Goal: Use online tool/utility: Utilize a website feature to perform a specific function

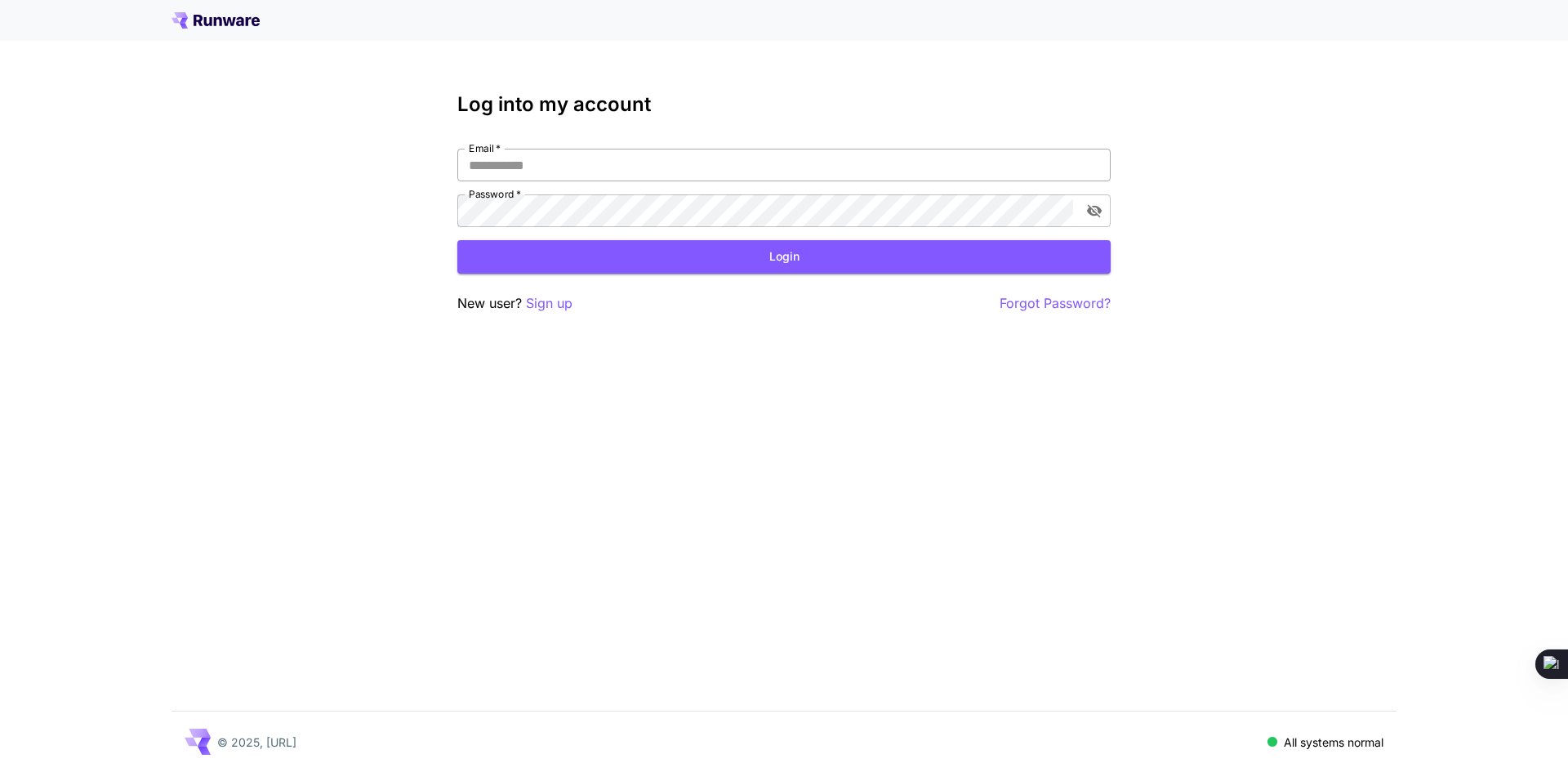
click at [635, 168] on input "Email   *" at bounding box center [784, 165] width 653 height 33
type input "**********"
click button "Login" at bounding box center [784, 256] width 653 height 34
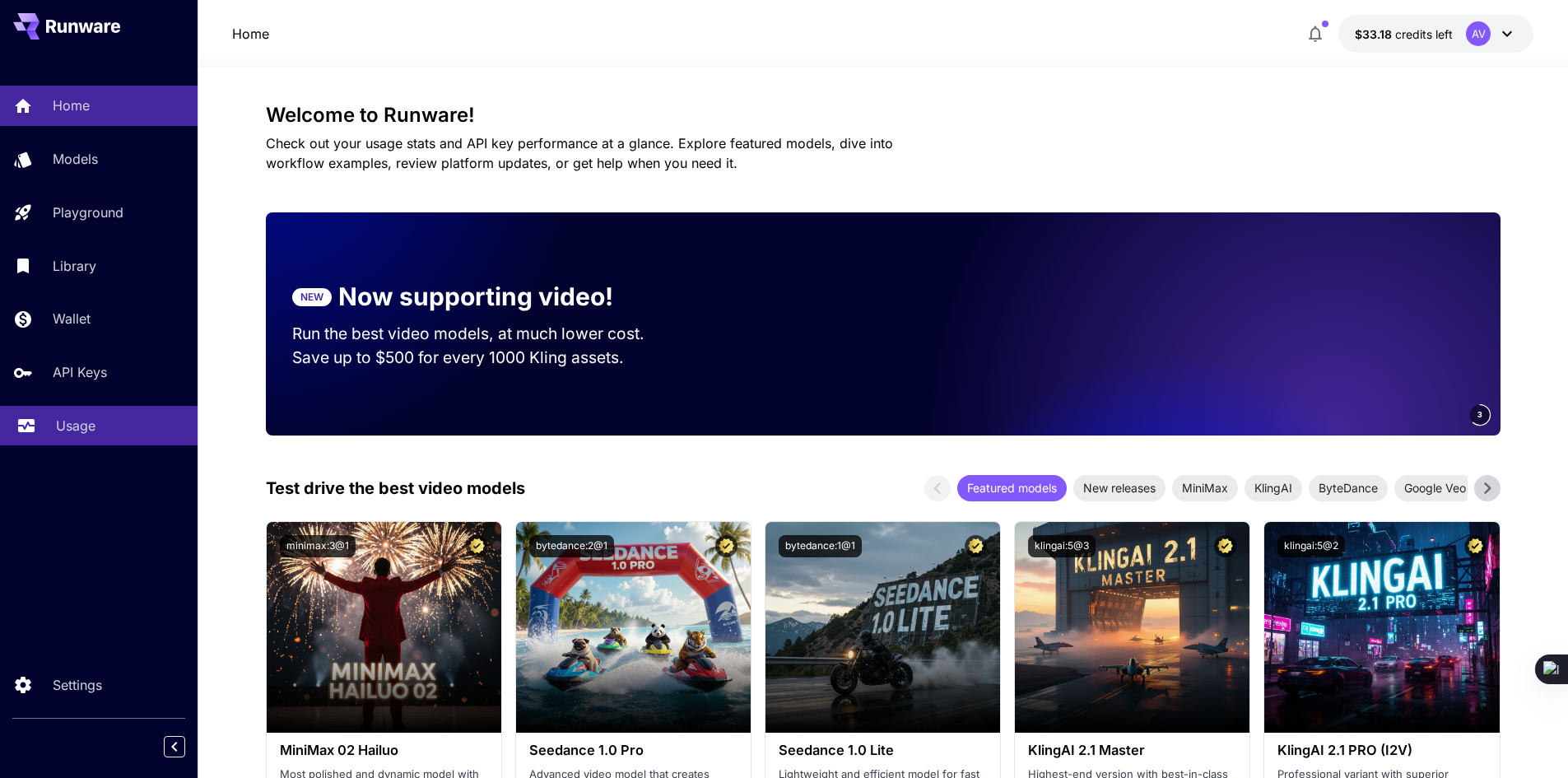
click at [87, 423] on p "Usage" at bounding box center [76, 425] width 40 height 19
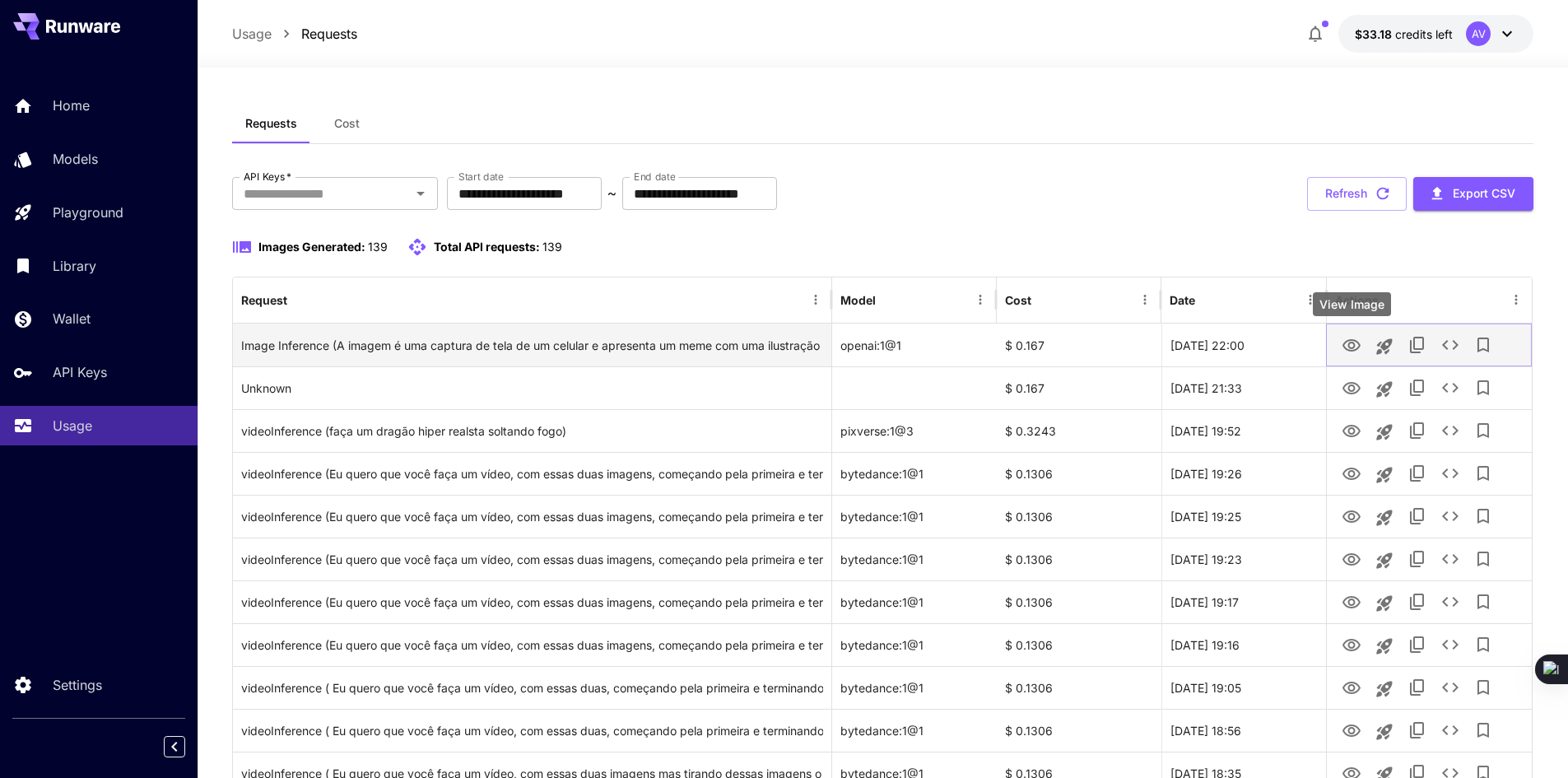
click at [1345, 351] on icon "View Image" at bounding box center [1351, 346] width 19 height 19
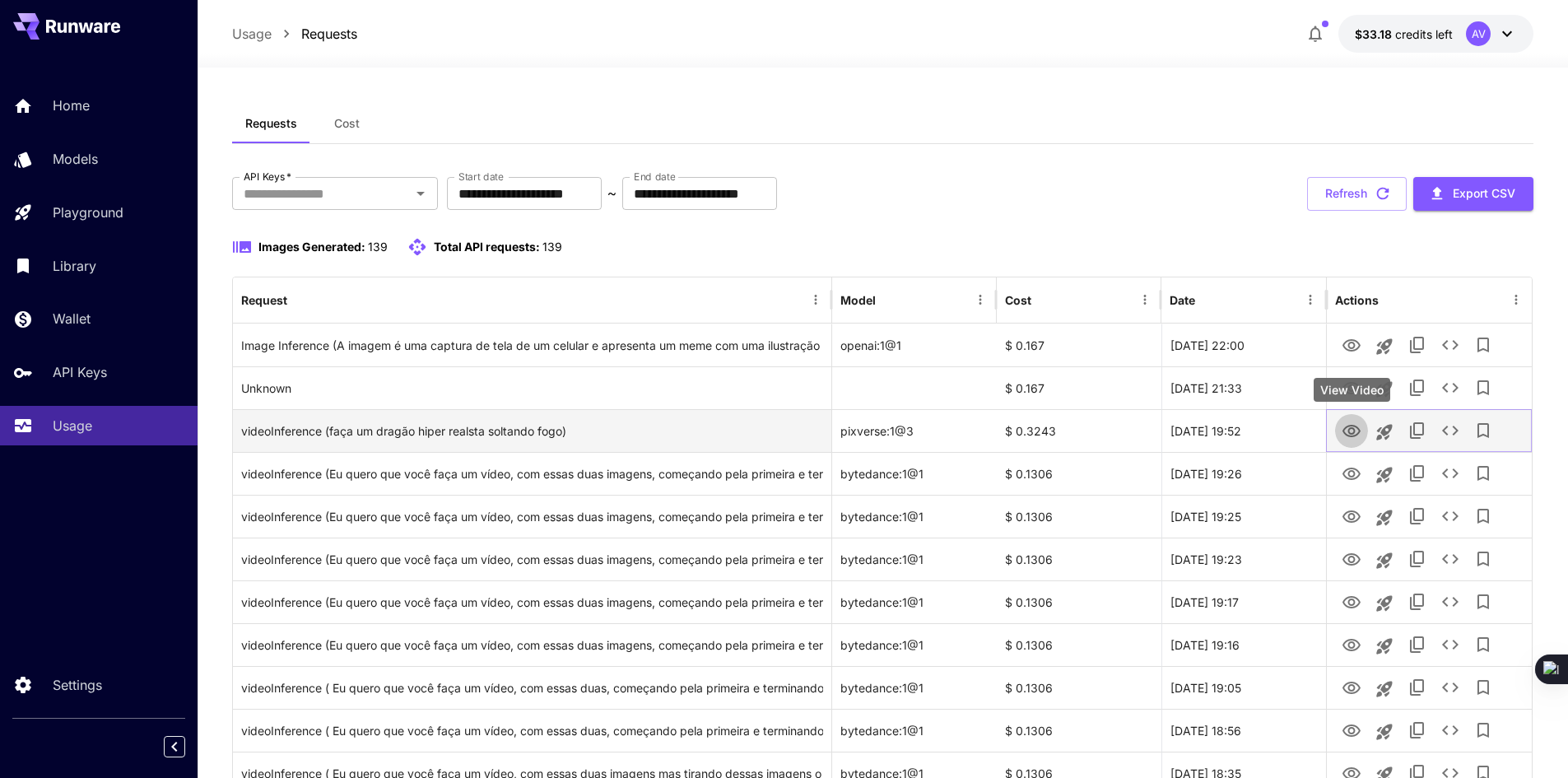
click at [1349, 426] on icon "View Video" at bounding box center [1351, 430] width 18 height 13
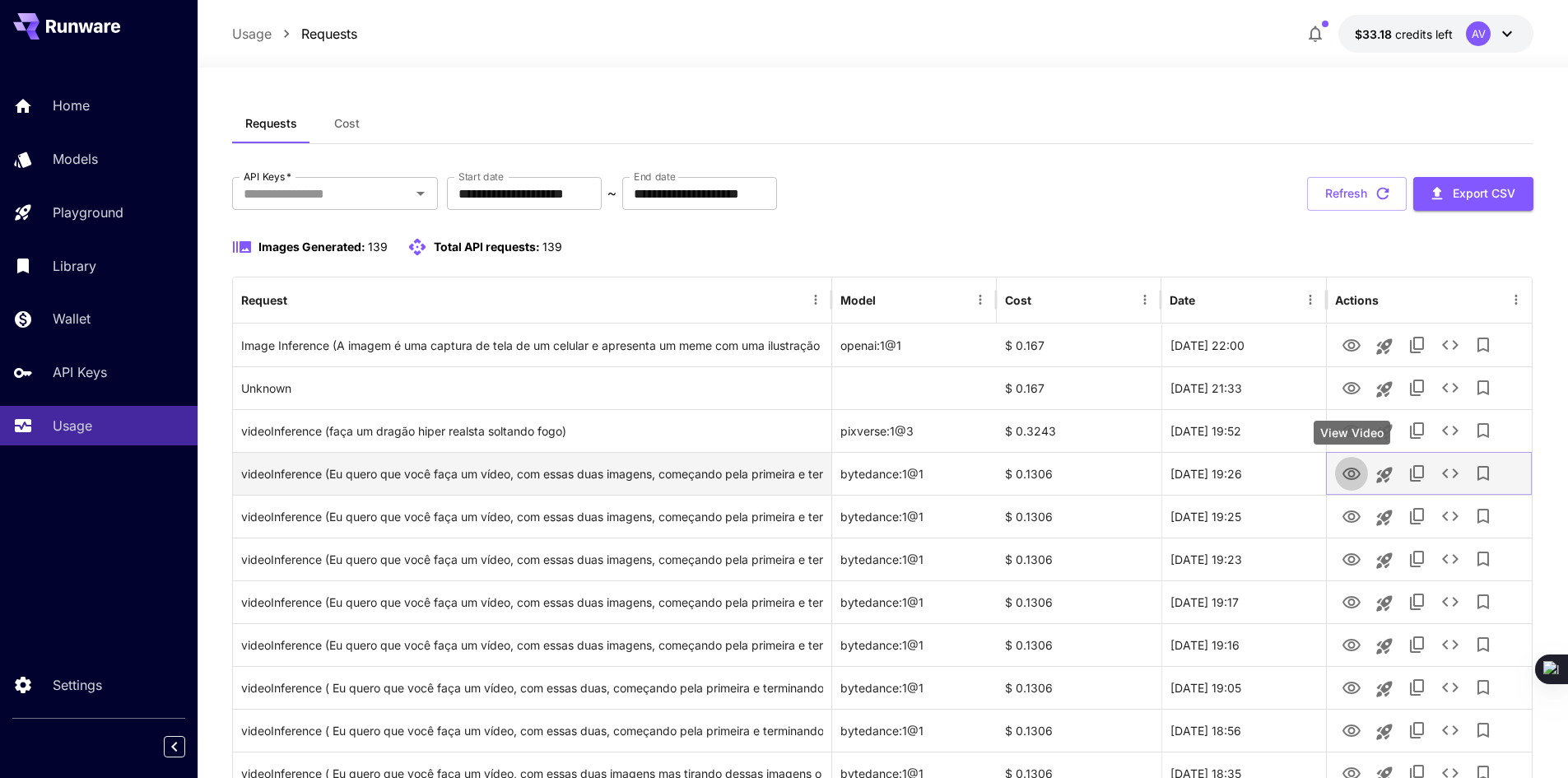
click at [1357, 473] on icon "View Video" at bounding box center [1351, 474] width 19 height 19
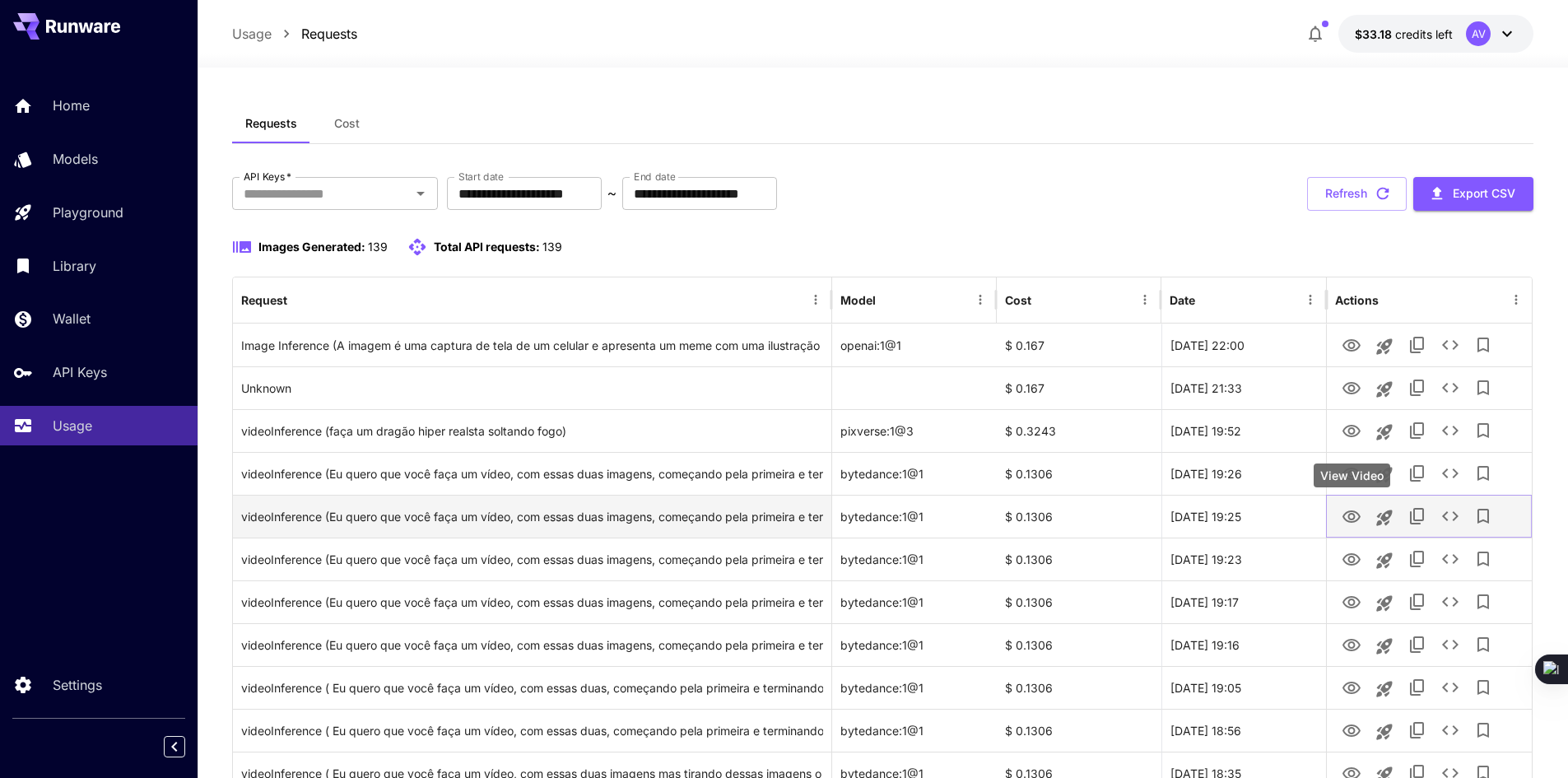
click at [1356, 519] on icon "View Video" at bounding box center [1351, 517] width 19 height 19
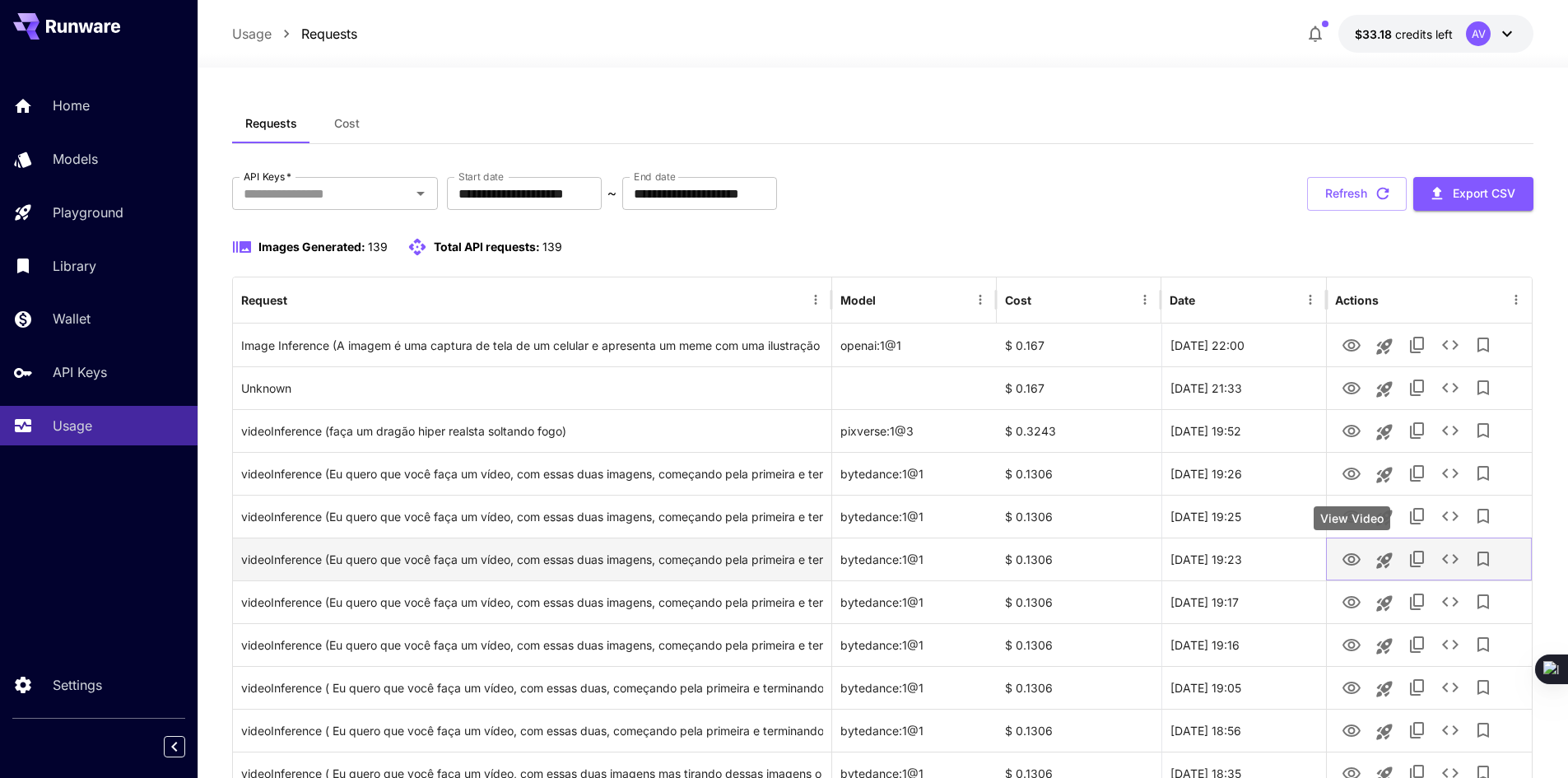
click at [1348, 563] on icon "View Video" at bounding box center [1351, 559] width 18 height 13
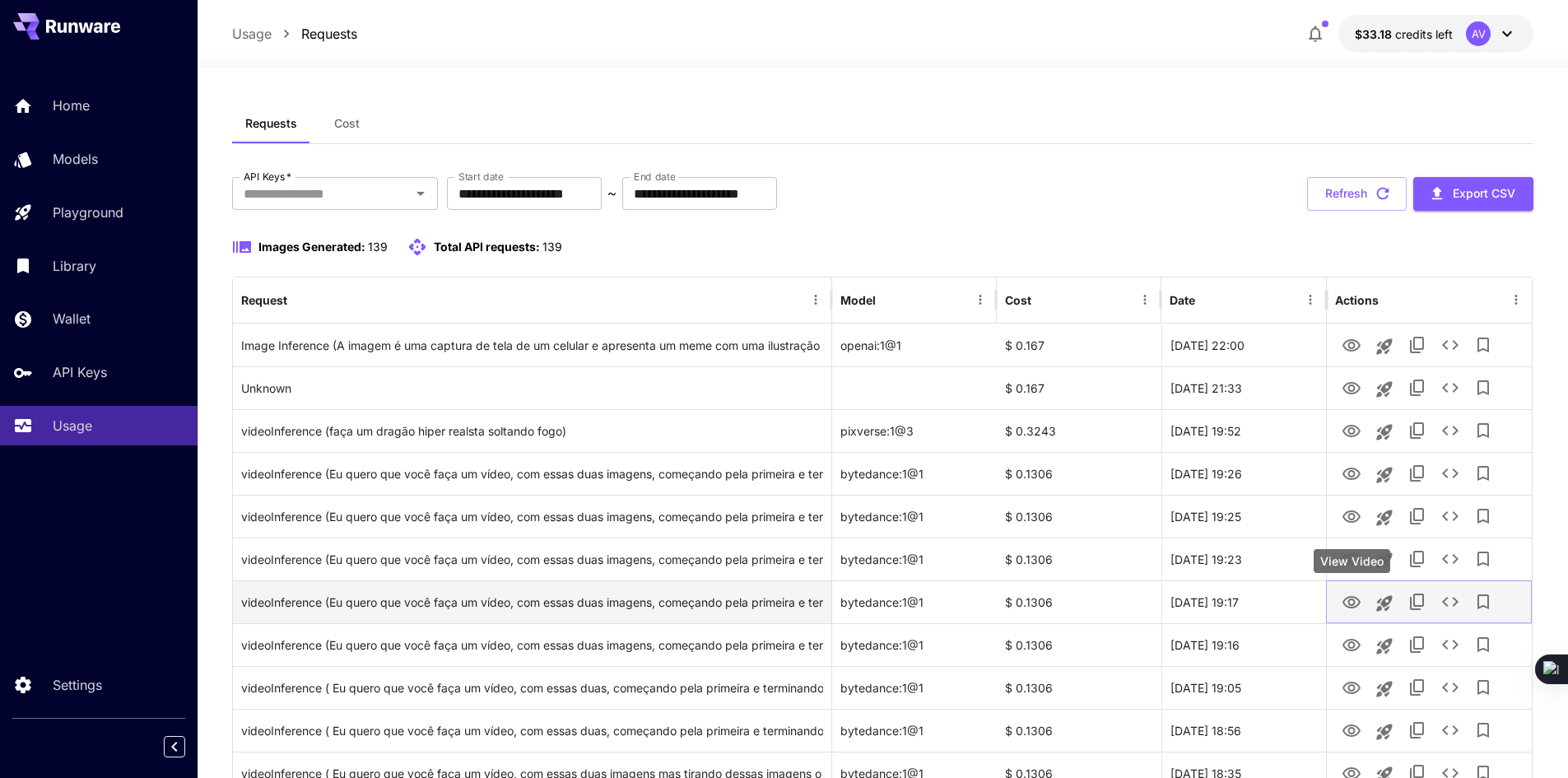
click at [1353, 604] on icon "View Video" at bounding box center [1351, 602] width 18 height 13
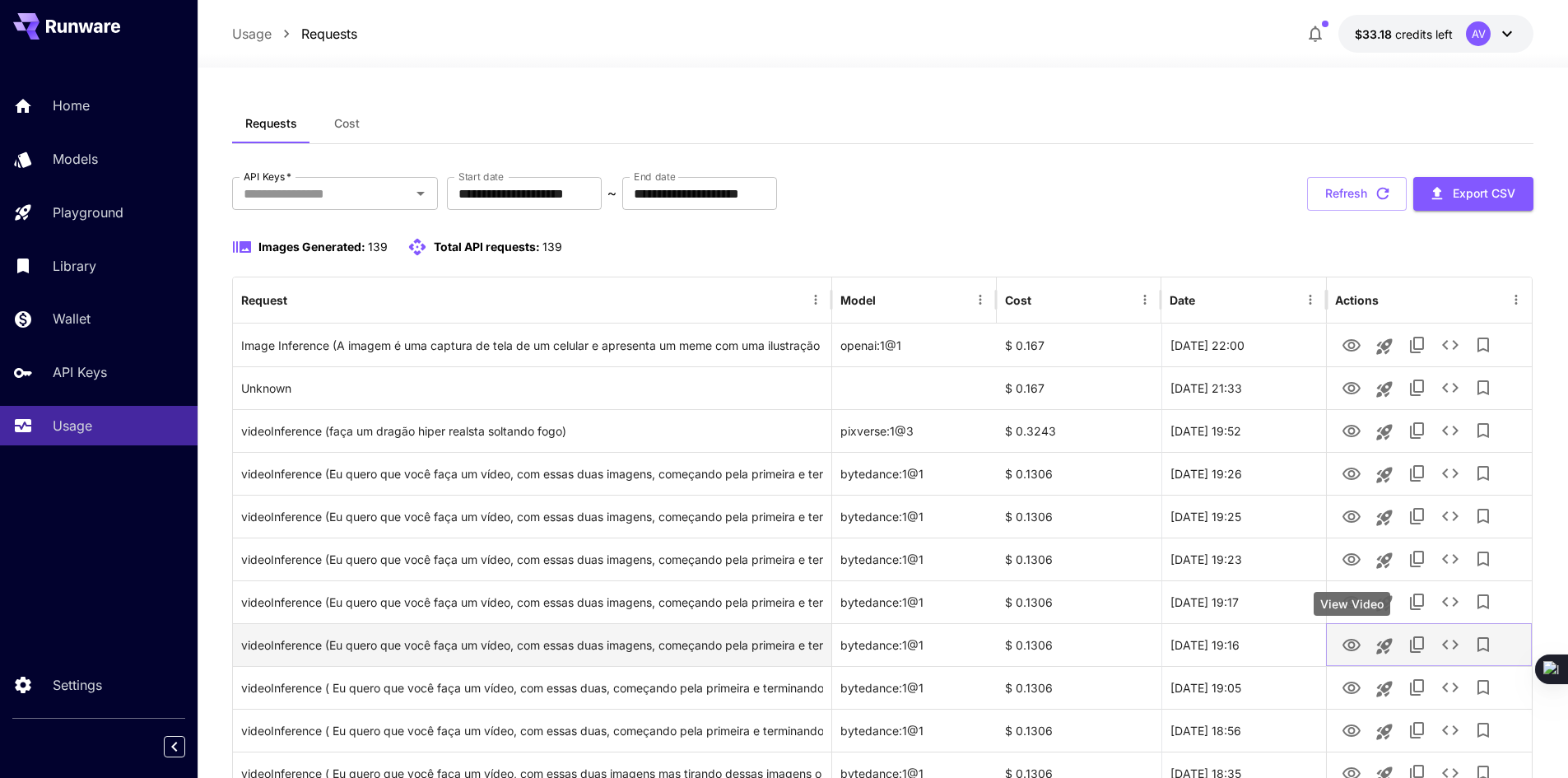
click at [1354, 645] on icon "View Video" at bounding box center [1351, 645] width 18 height 13
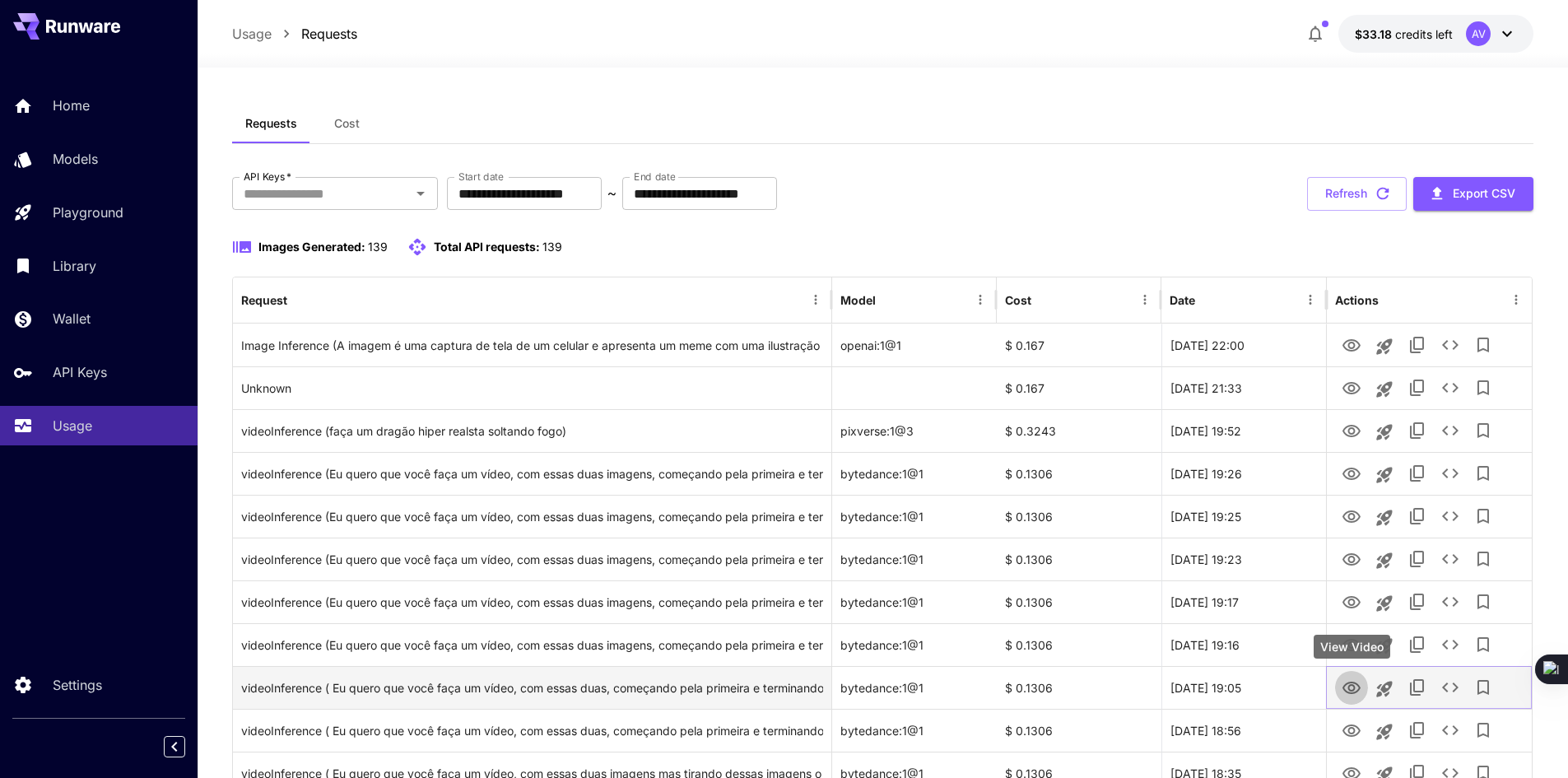
click at [1348, 690] on icon "View Video" at bounding box center [1351, 688] width 19 height 19
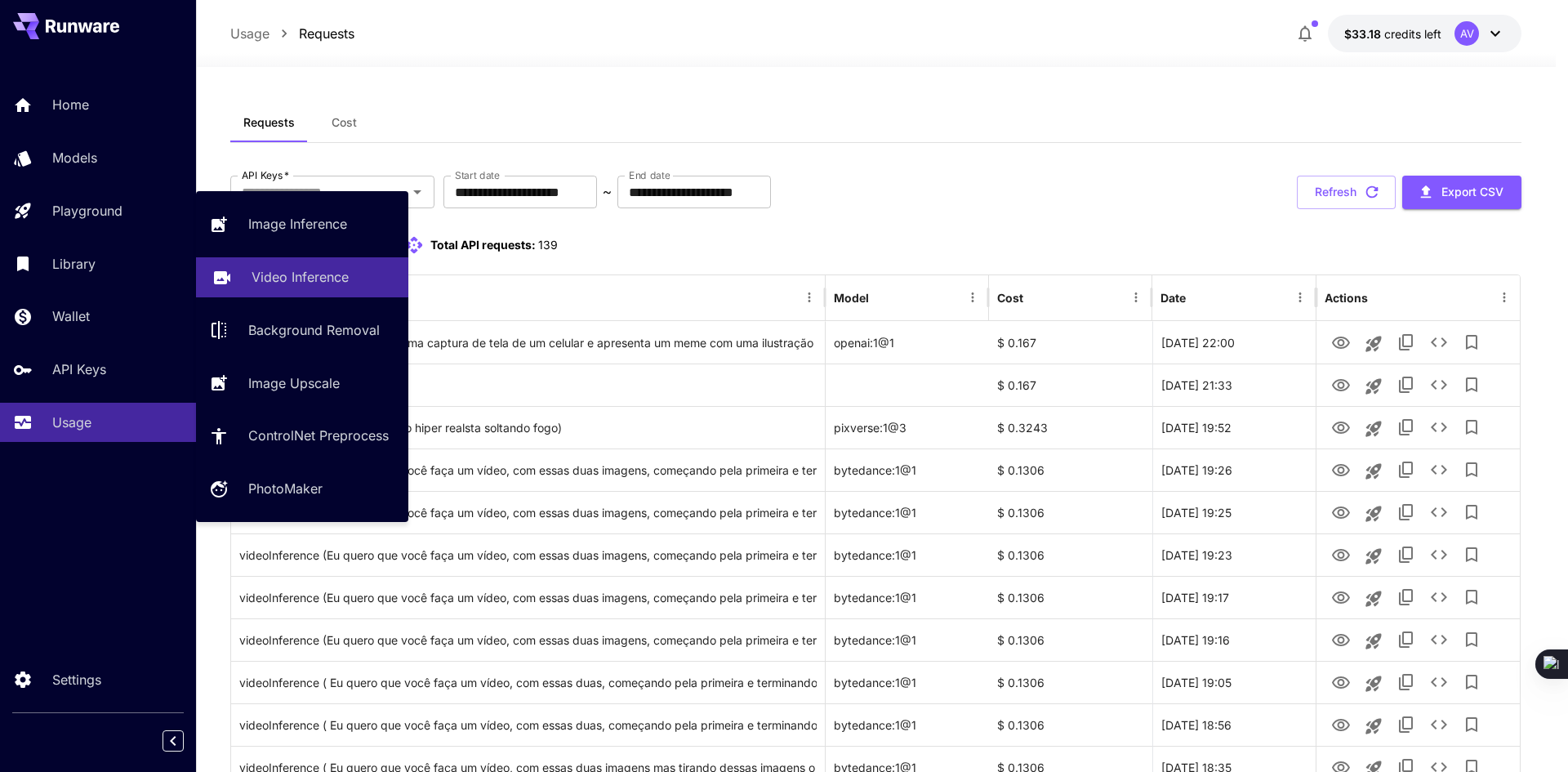
click at [325, 280] on p "Video Inference" at bounding box center [300, 277] width 97 height 19
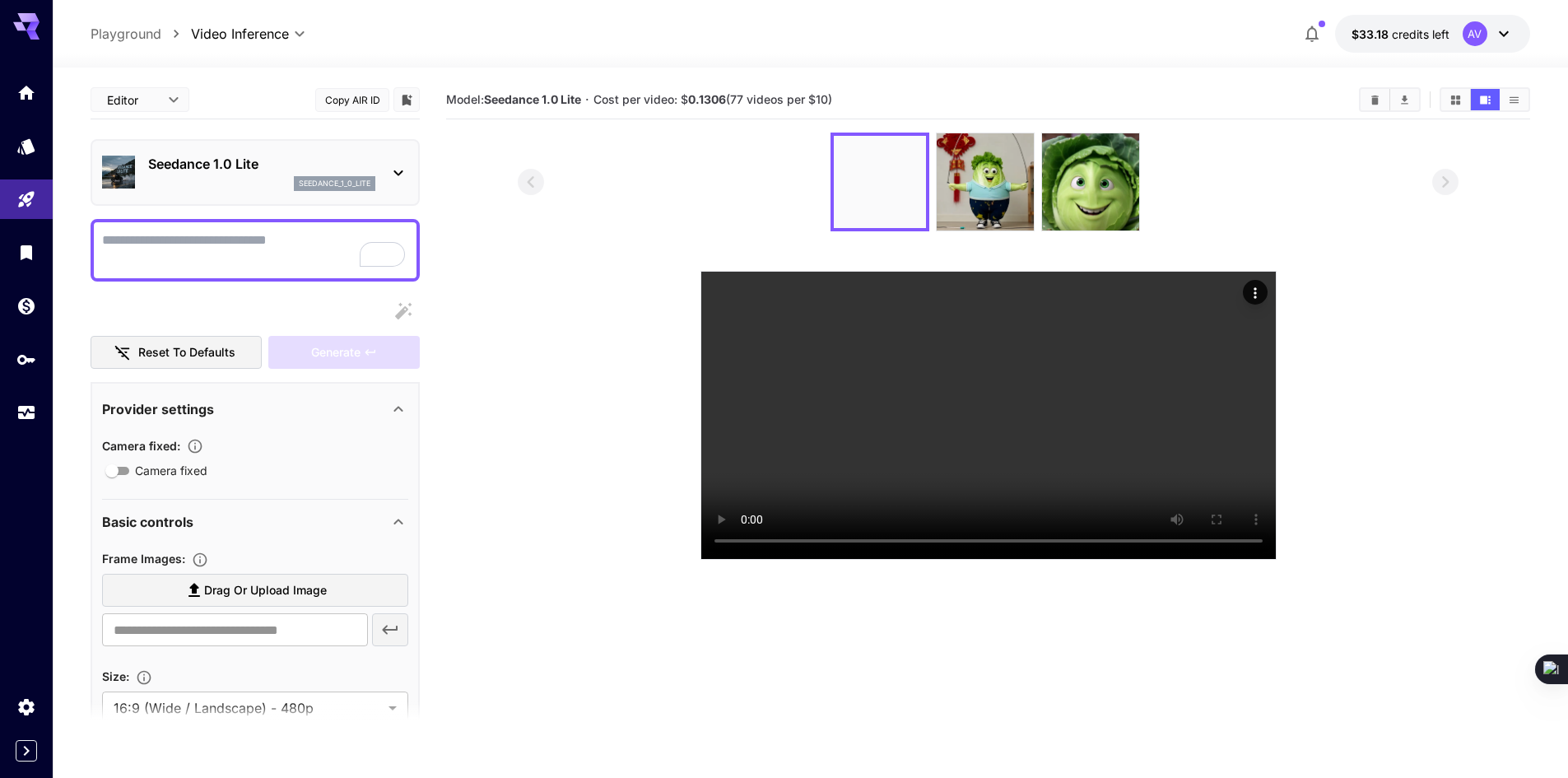
click at [198, 182] on div "seedance_1_0_lite" at bounding box center [262, 183] width 227 height 15
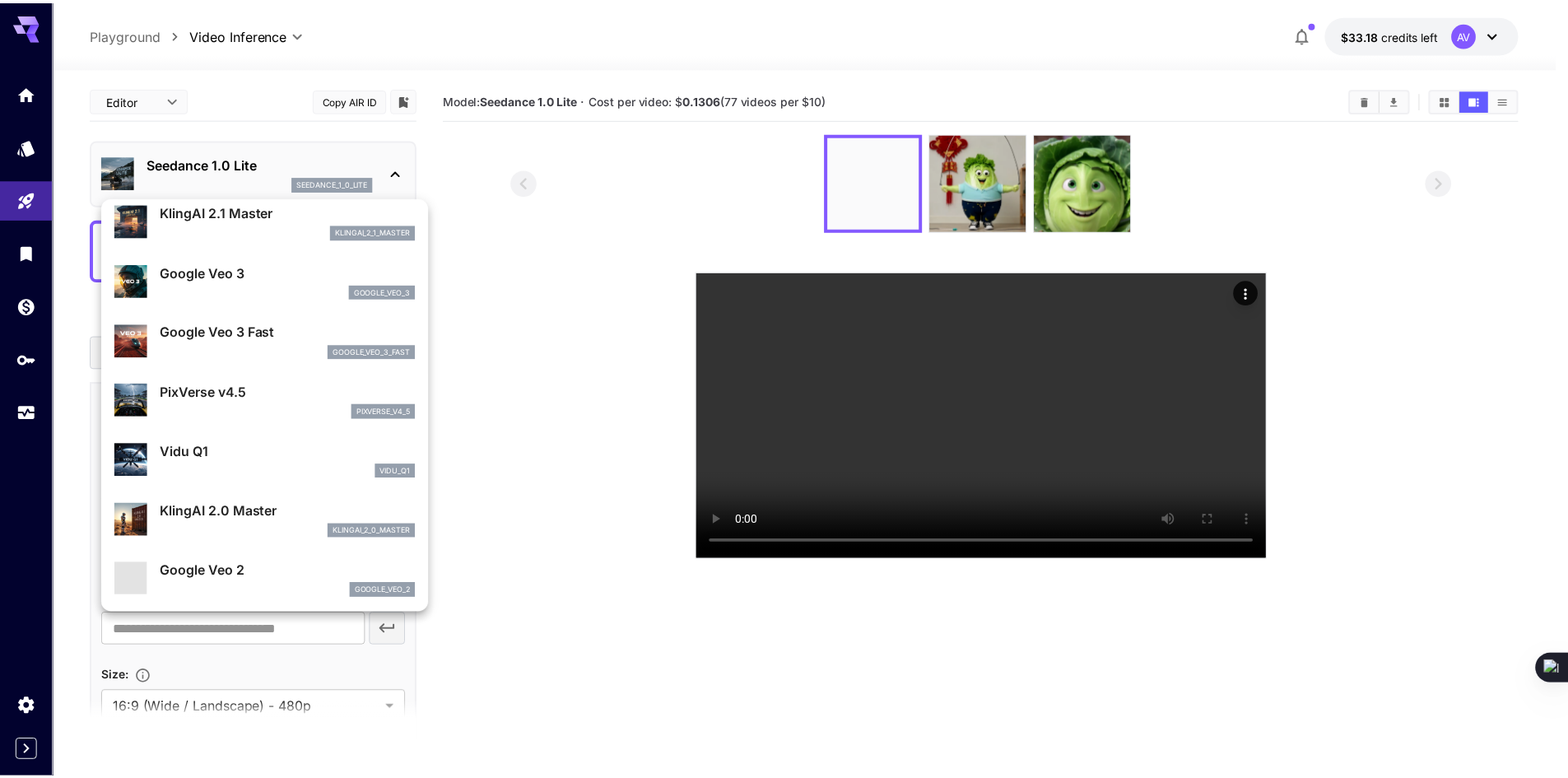
scroll to position [247, 0]
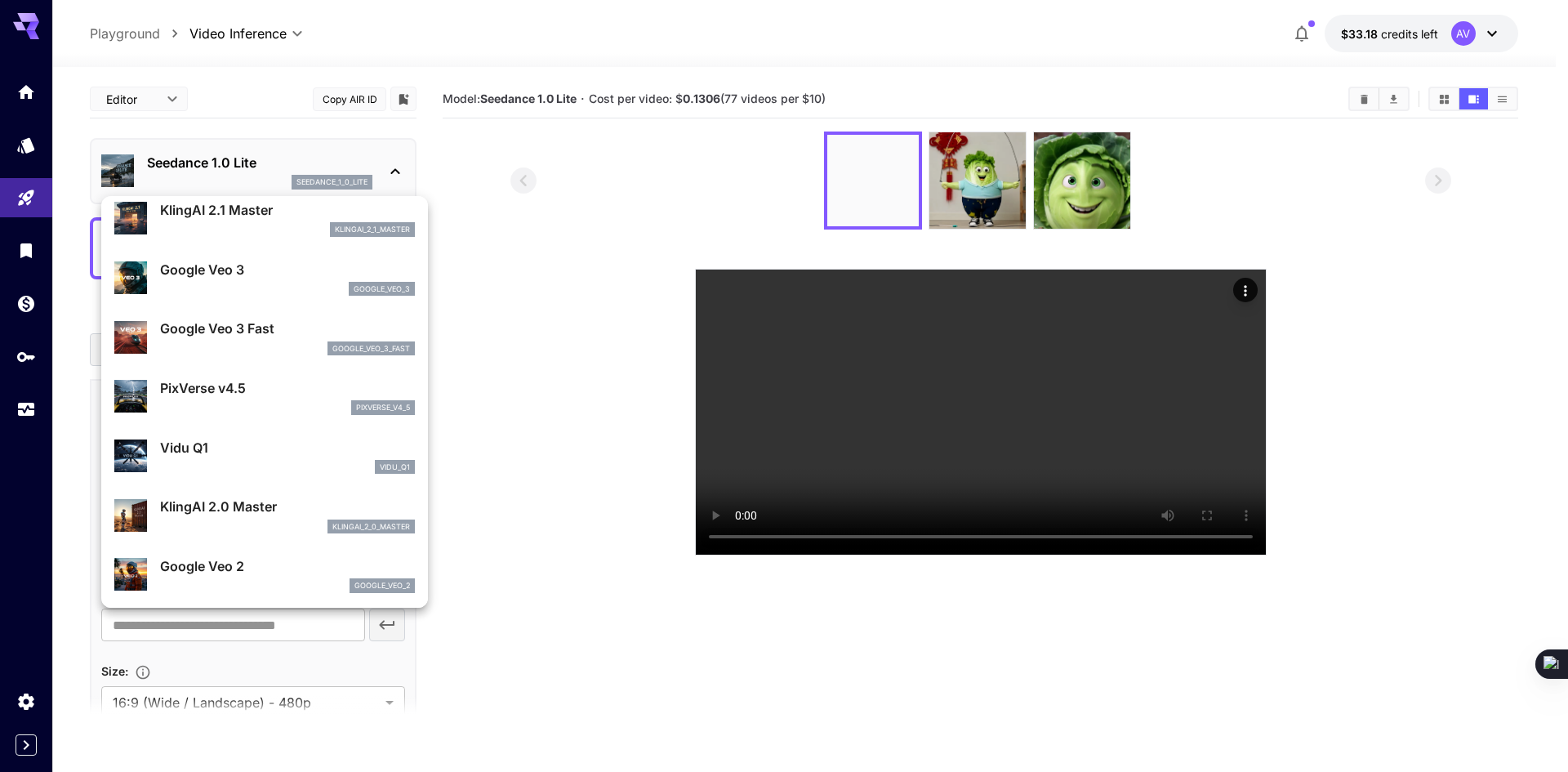
click at [276, 401] on div "pixverse_v4_5" at bounding box center [287, 407] width 254 height 14
type input "**********"
type input "****"
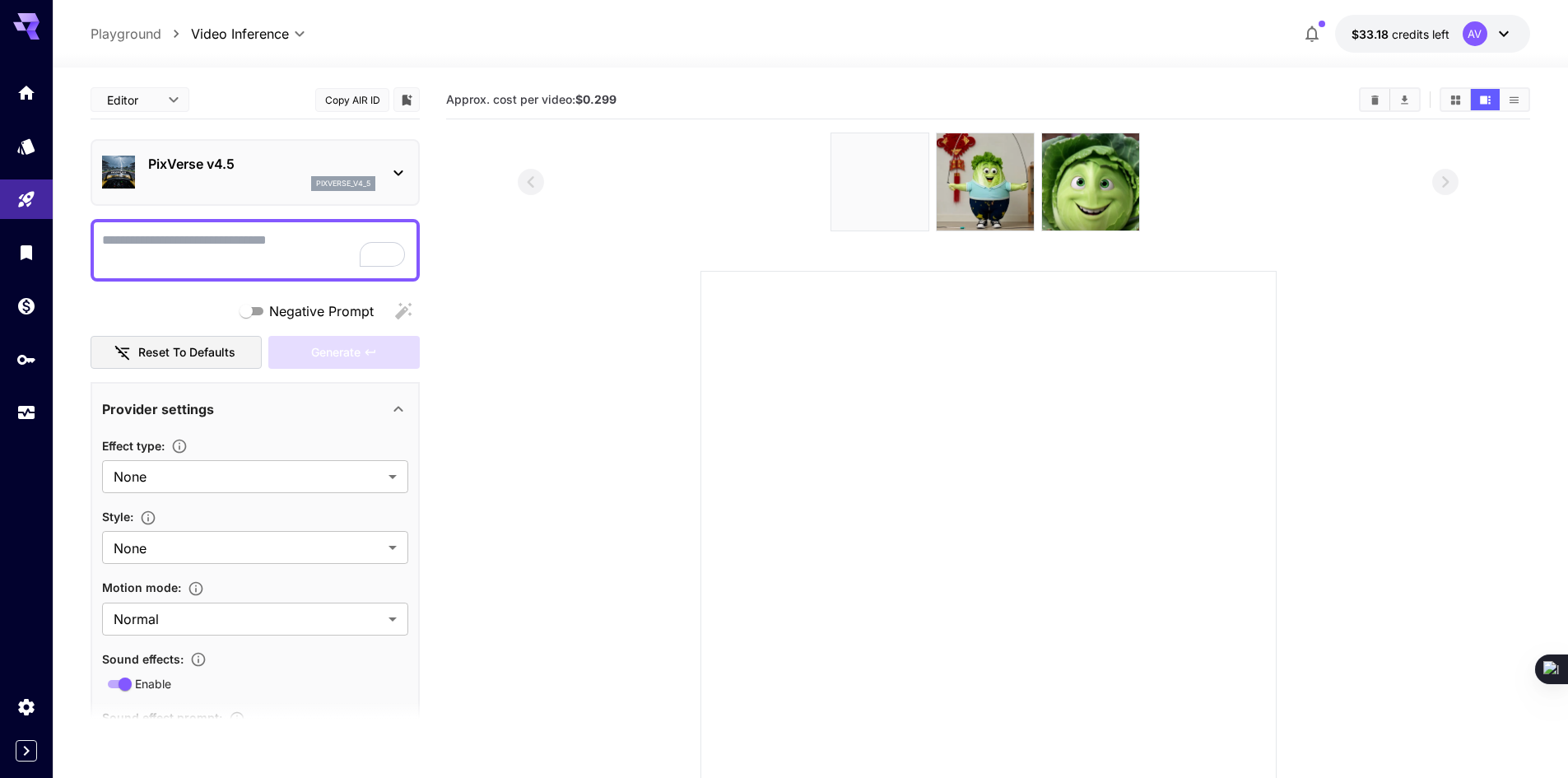
click at [251, 241] on textarea "Negative Prompt" at bounding box center [254, 250] width 306 height 40
type textarea "**********"
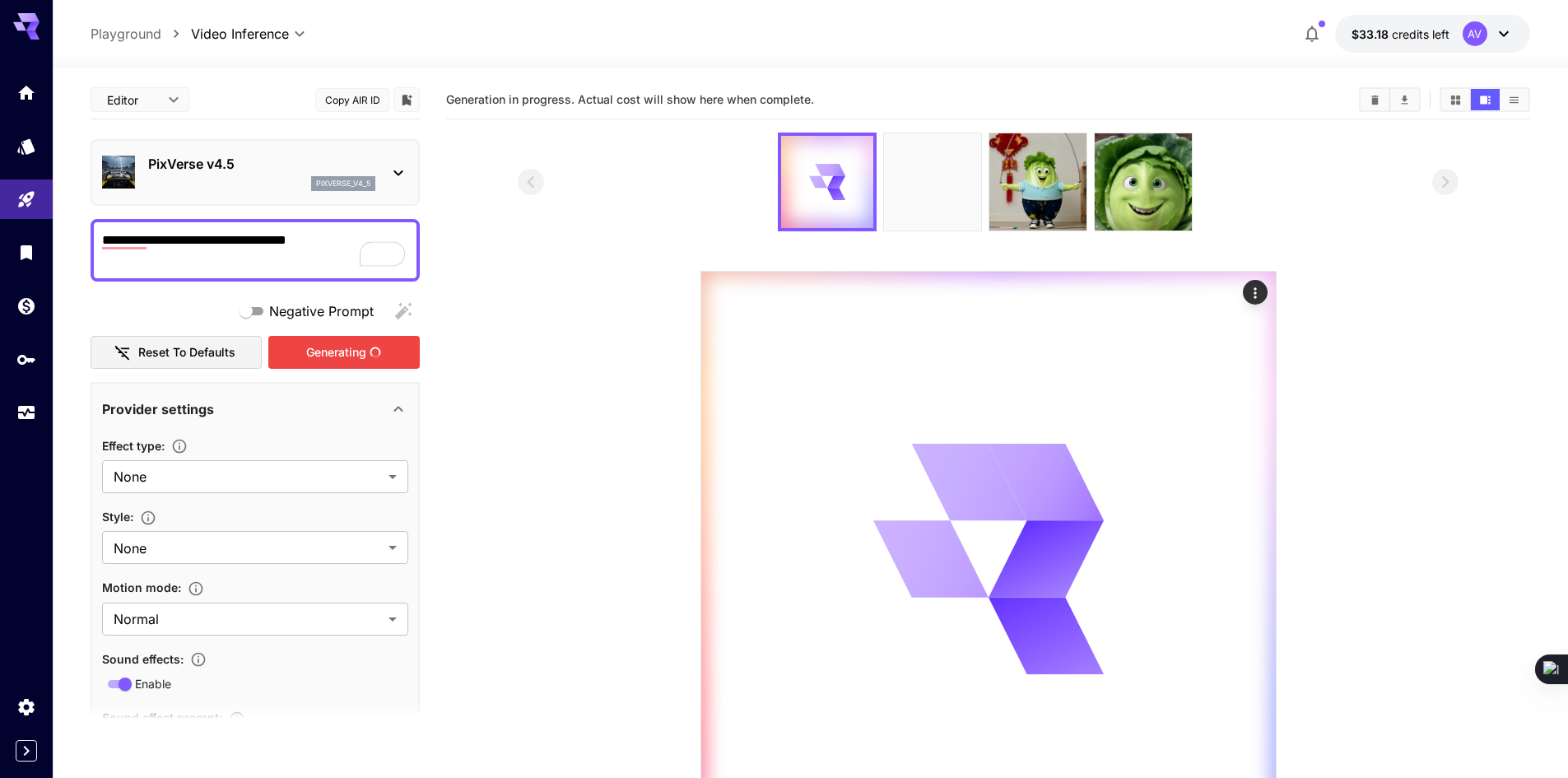
click at [370, 362] on div "Generating" at bounding box center [344, 353] width 151 height 34
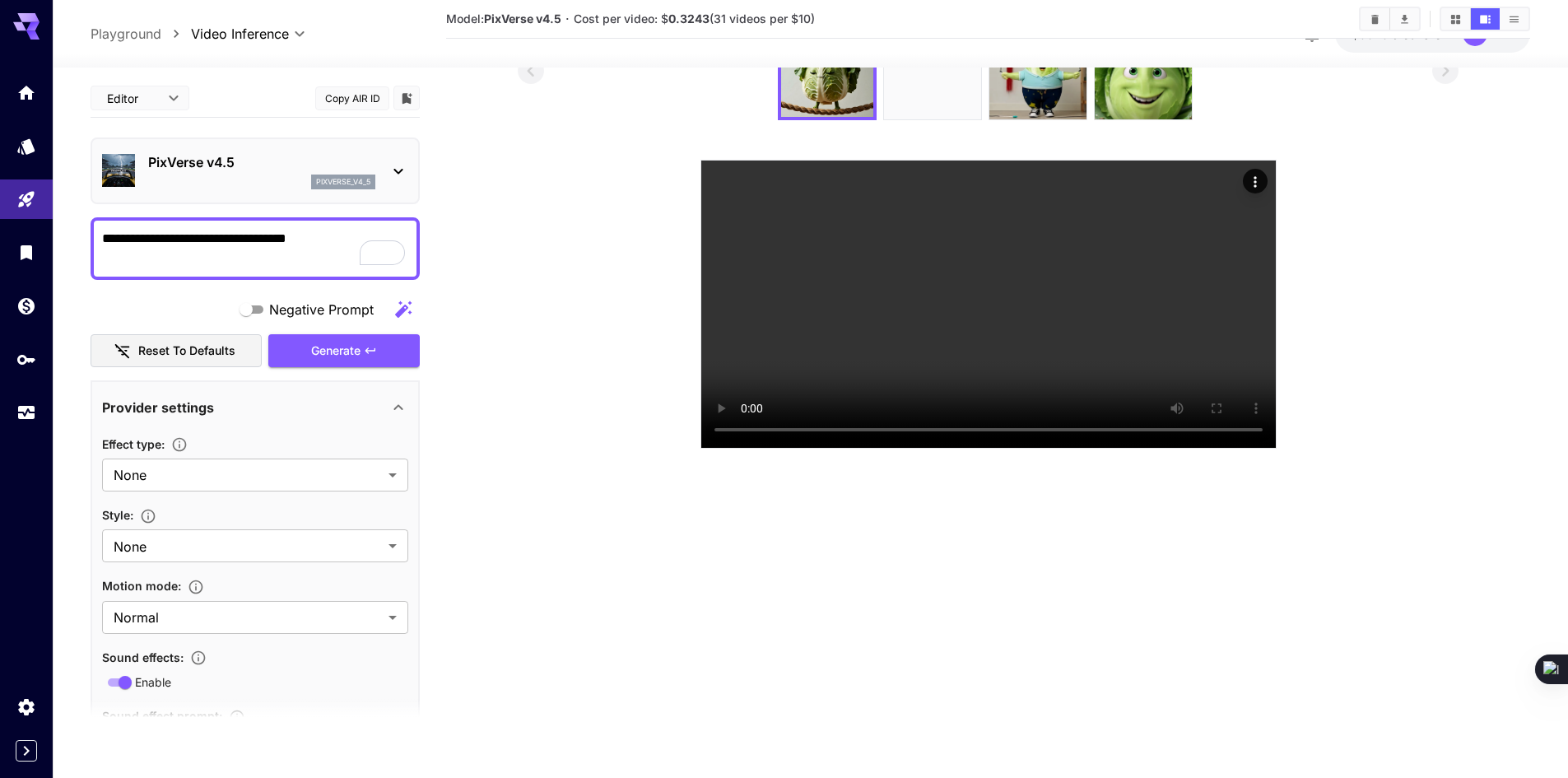
scroll to position [0, 0]
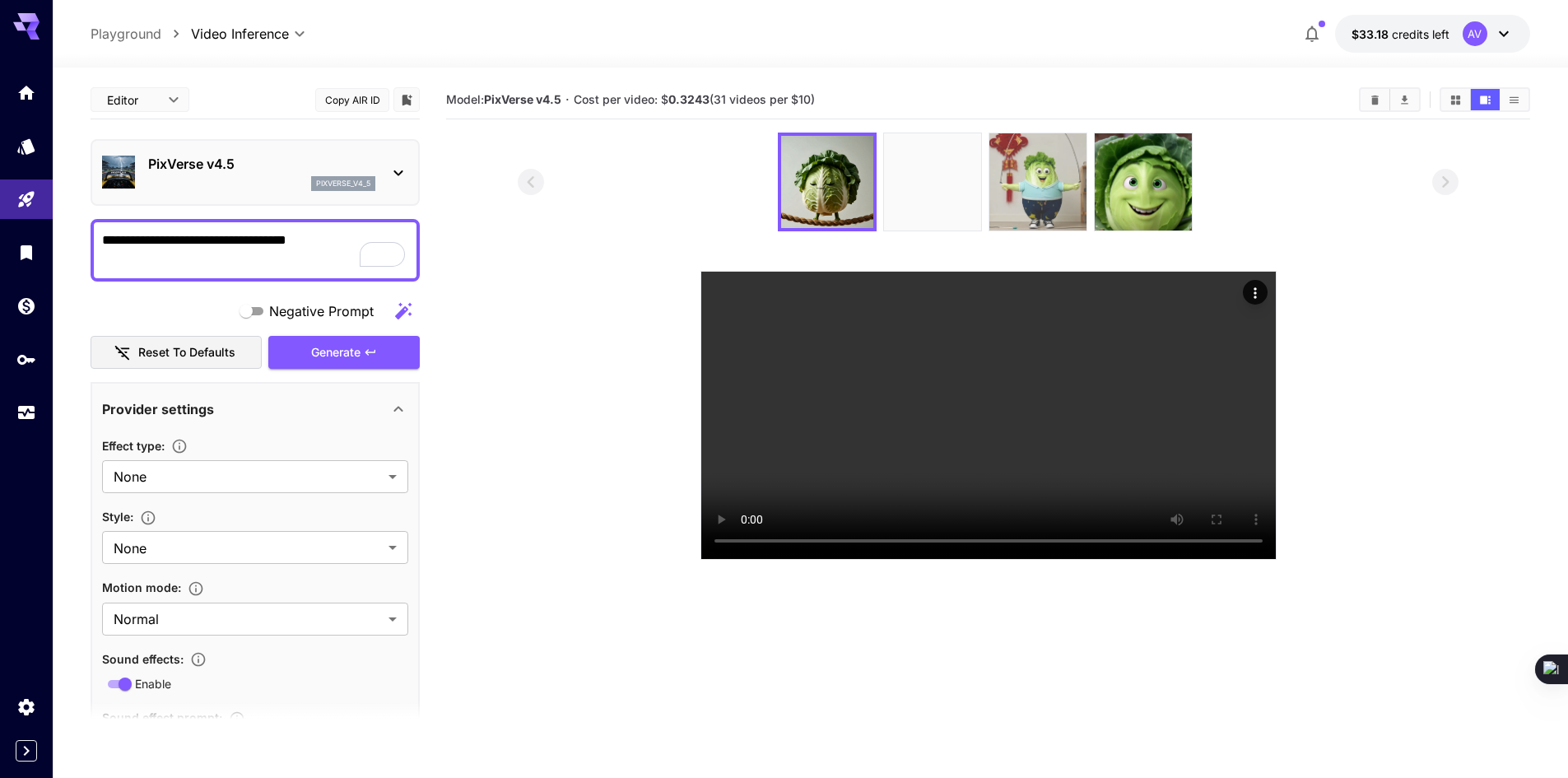
click at [1054, 198] on img at bounding box center [1038, 182] width 97 height 97
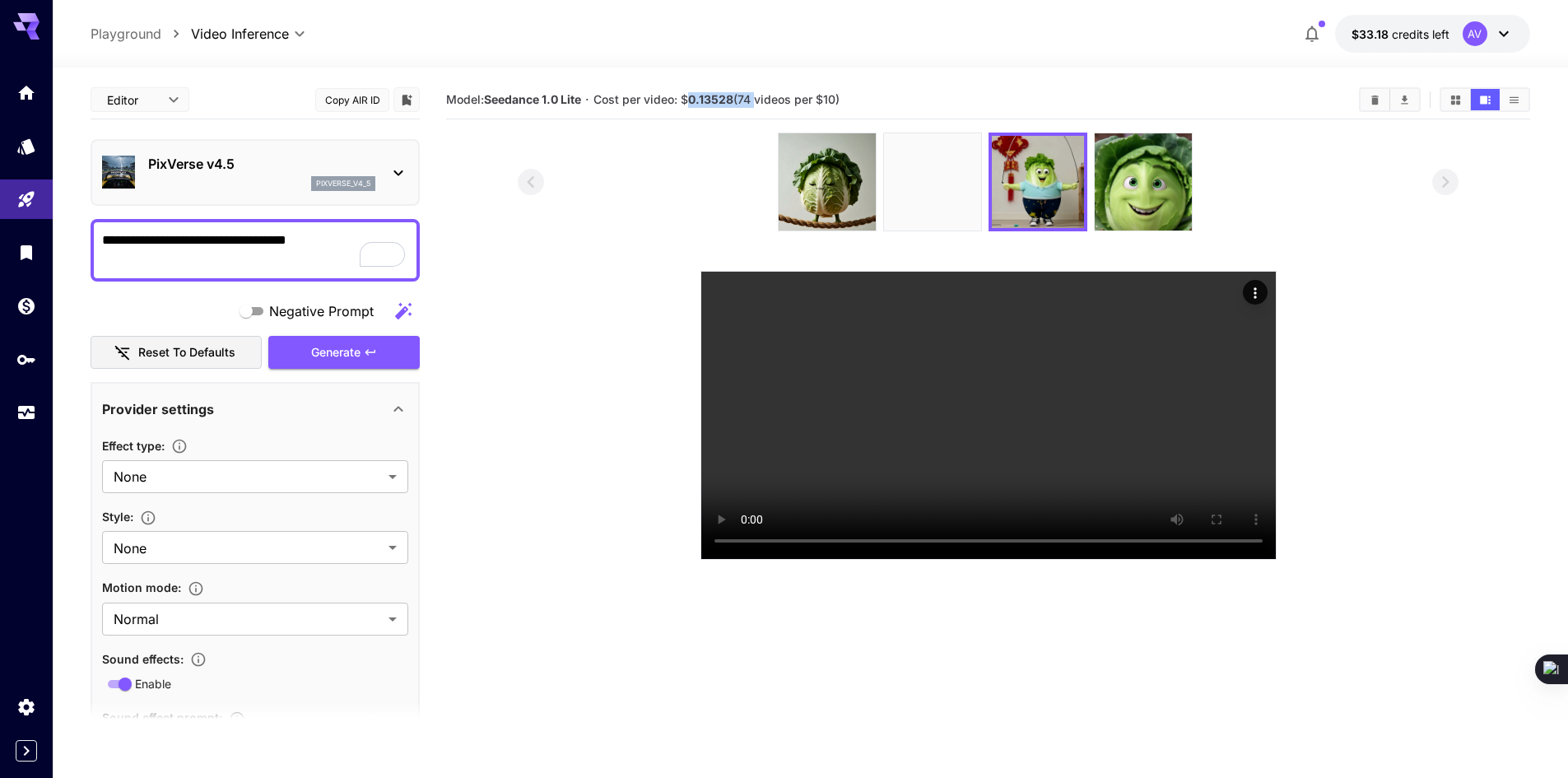
drag, startPoint x: 689, startPoint y: 97, endPoint x: 743, endPoint y: 121, distance: 59.1
click at [749, 118] on div "Model: Seedance 1.0 Lite · Cost per video: $ 0.13528 (74 videos per $10)" at bounding box center [987, 100] width 1084 height 39
click at [718, 126] on section "Model: Seedance 1.0 Lite · Cost per video: $ 0.13528 (74 videos per $10)" at bounding box center [987, 469] width 1084 height 778
click at [851, 186] on img at bounding box center [827, 182] width 97 height 97
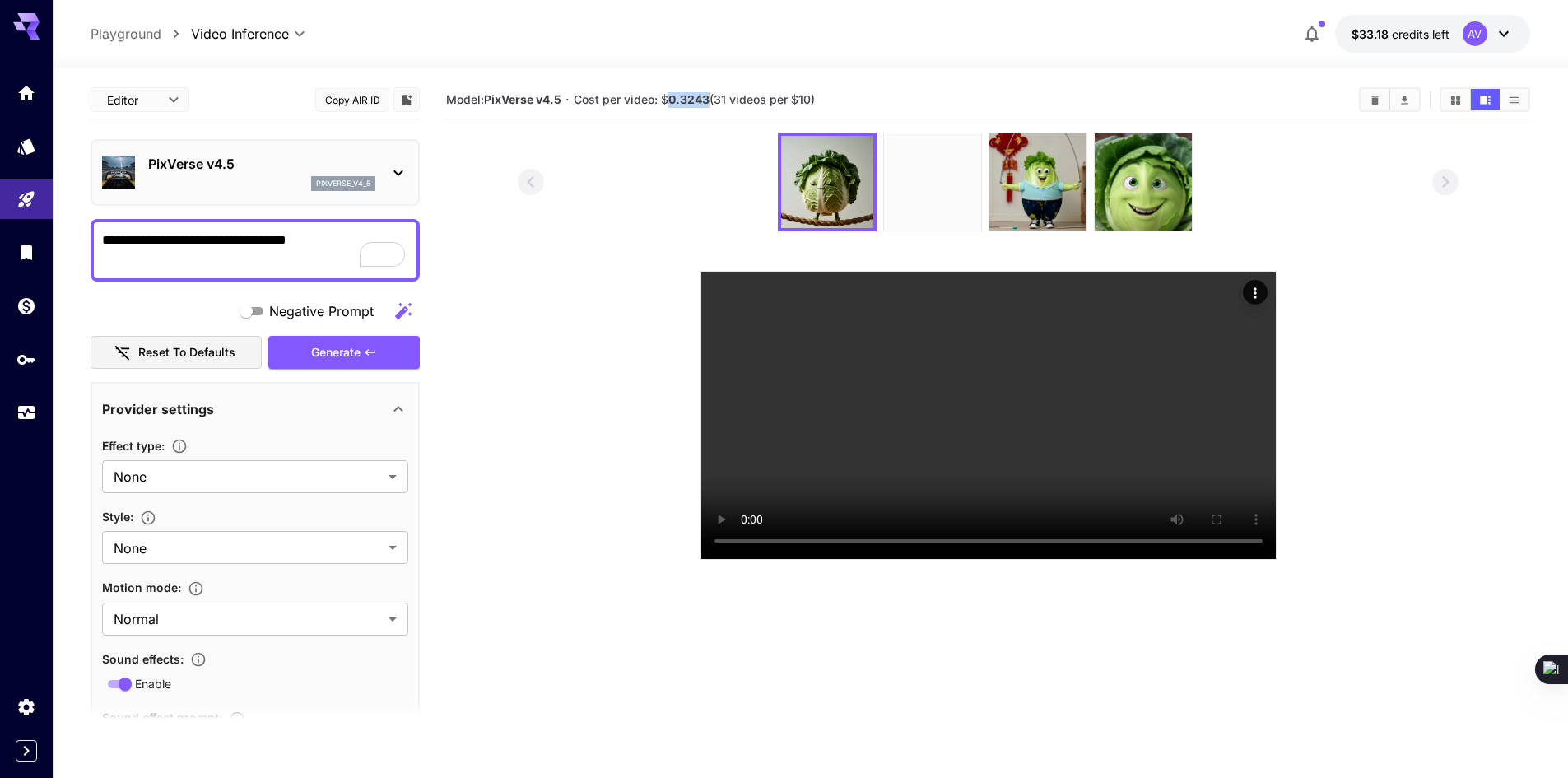
drag, startPoint x: 670, startPoint y: 97, endPoint x: 712, endPoint y: 104, distance: 42.6
click at [712, 104] on span "Cost per video: $ 0.3243 (31 videos per $10)" at bounding box center [694, 99] width 241 height 14
click at [670, 205] on div at bounding box center [987, 182] width 941 height 99
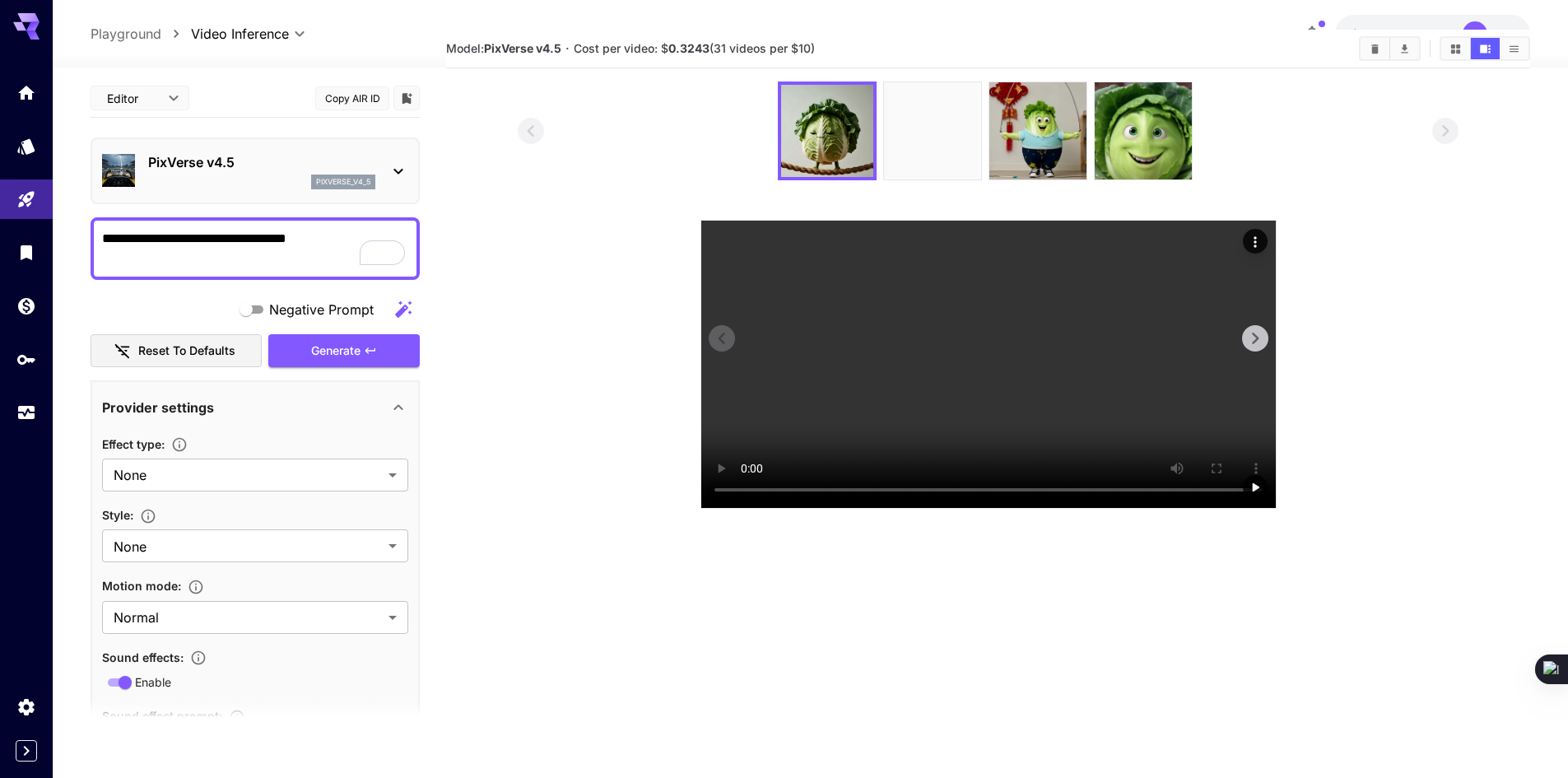
scroll to position [130, 0]
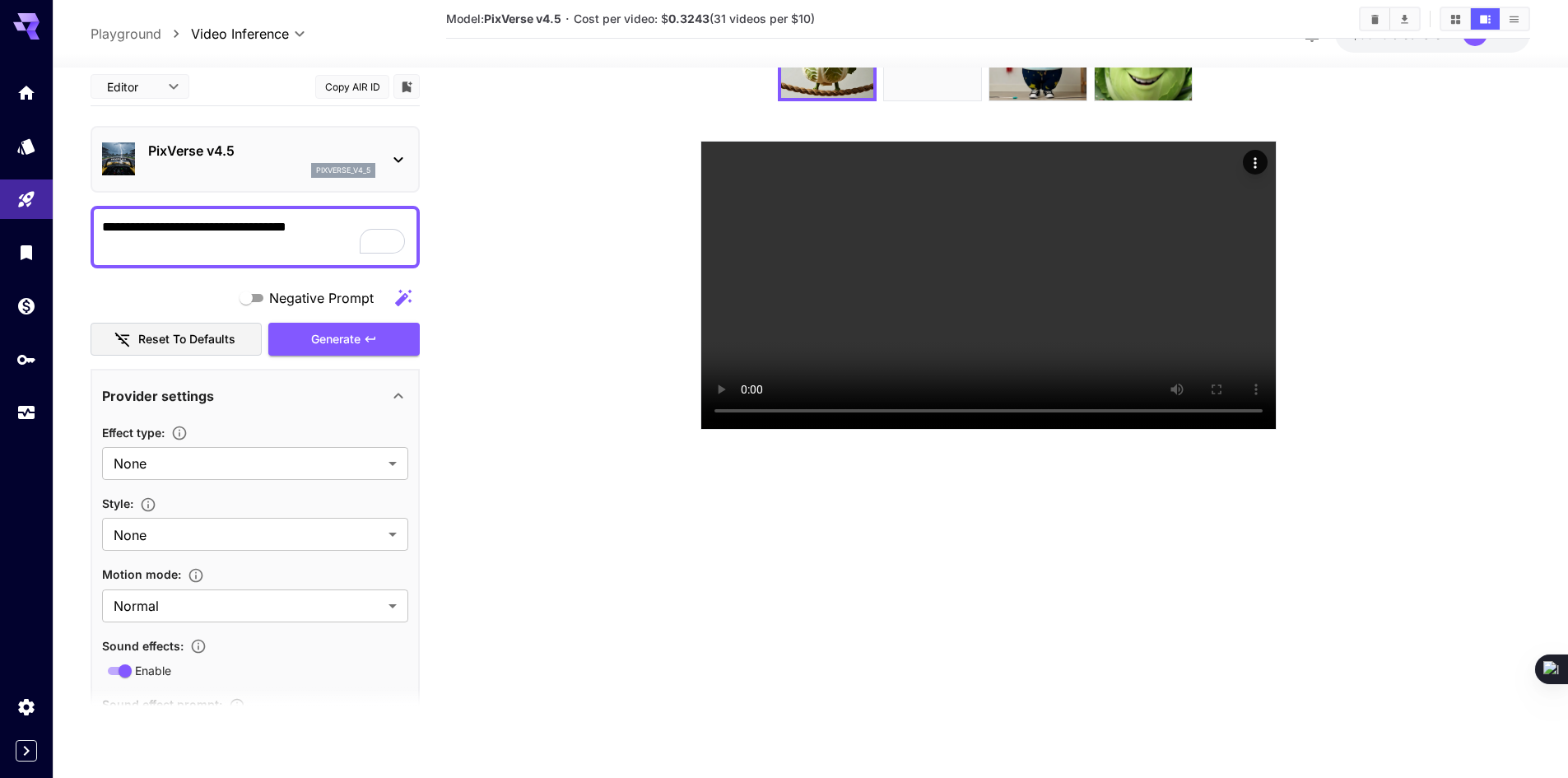
click at [1450, 429] on section at bounding box center [987, 217] width 941 height 427
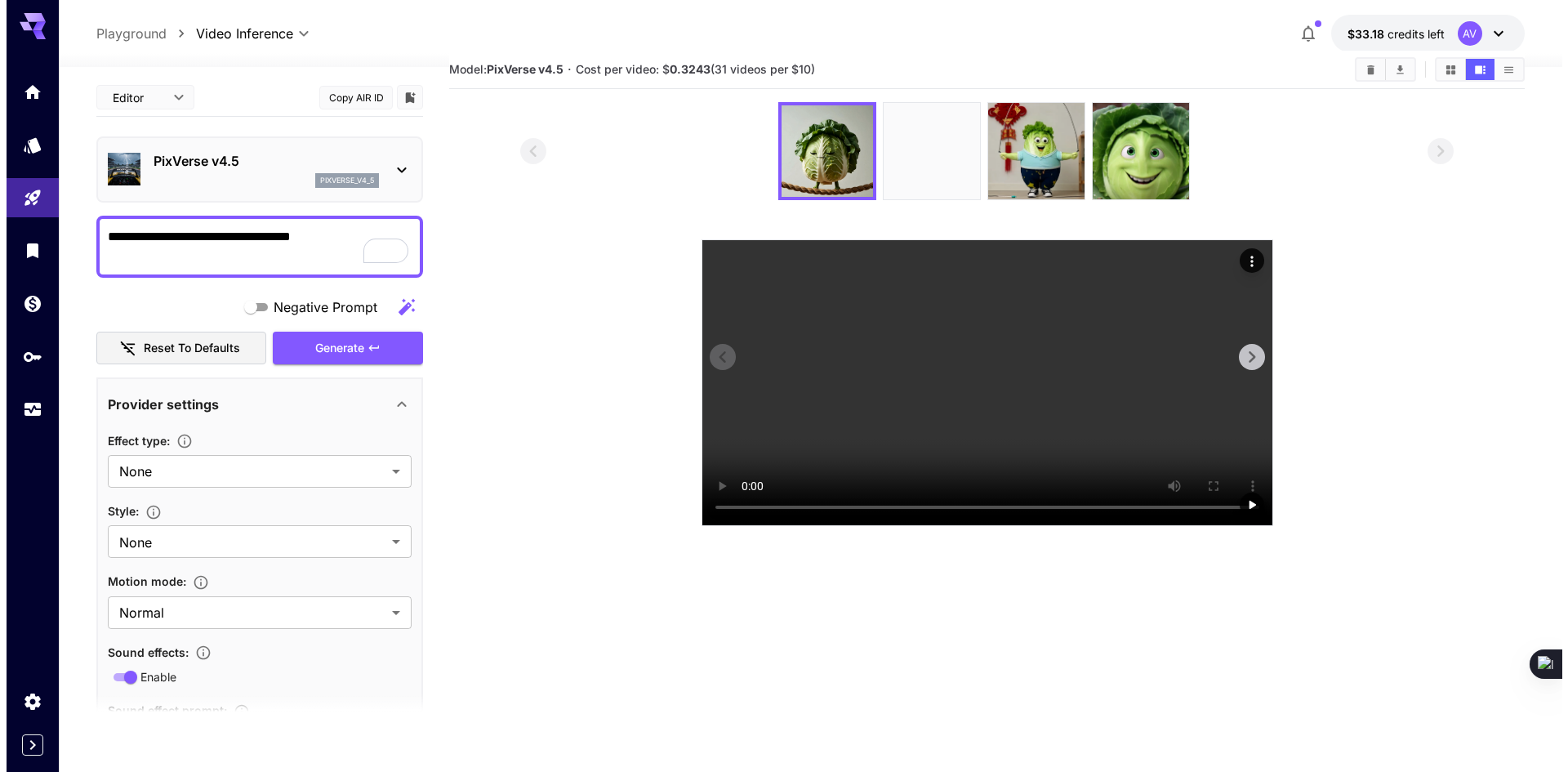
scroll to position [0, 0]
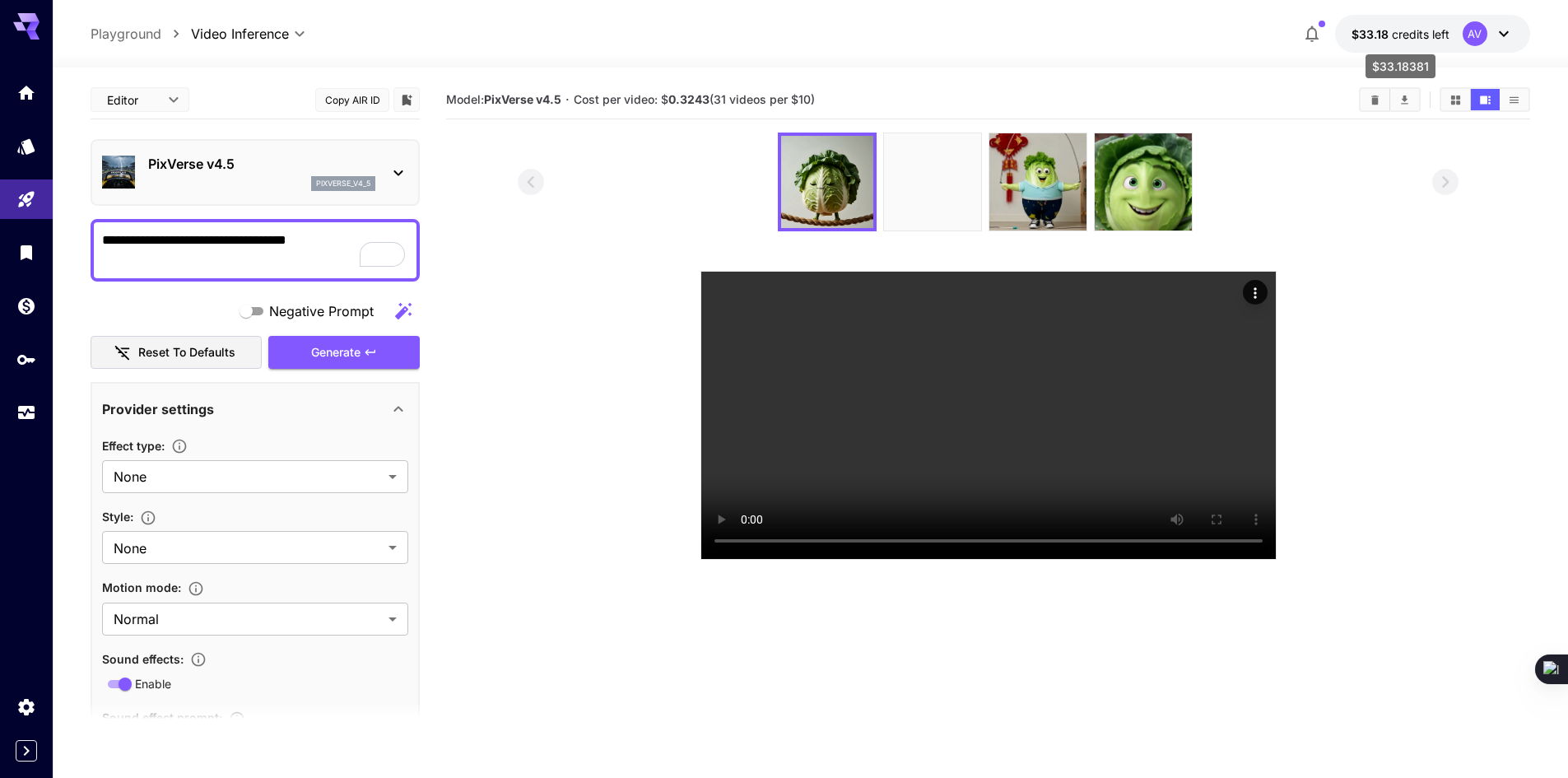
click at [1402, 30] on span "credits left" at bounding box center [1419, 34] width 57 height 14
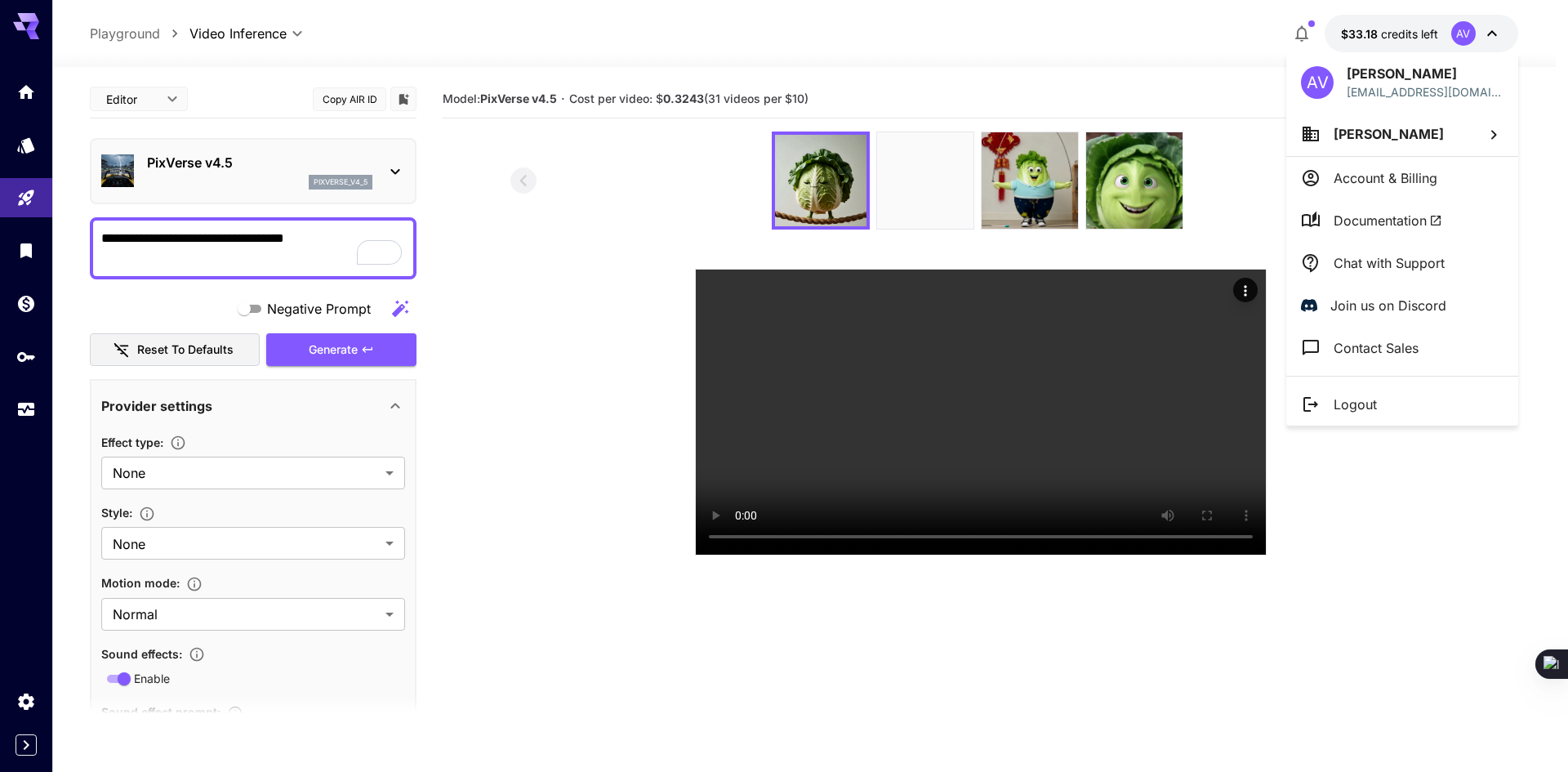
click at [1392, 32] on div at bounding box center [784, 386] width 1568 height 772
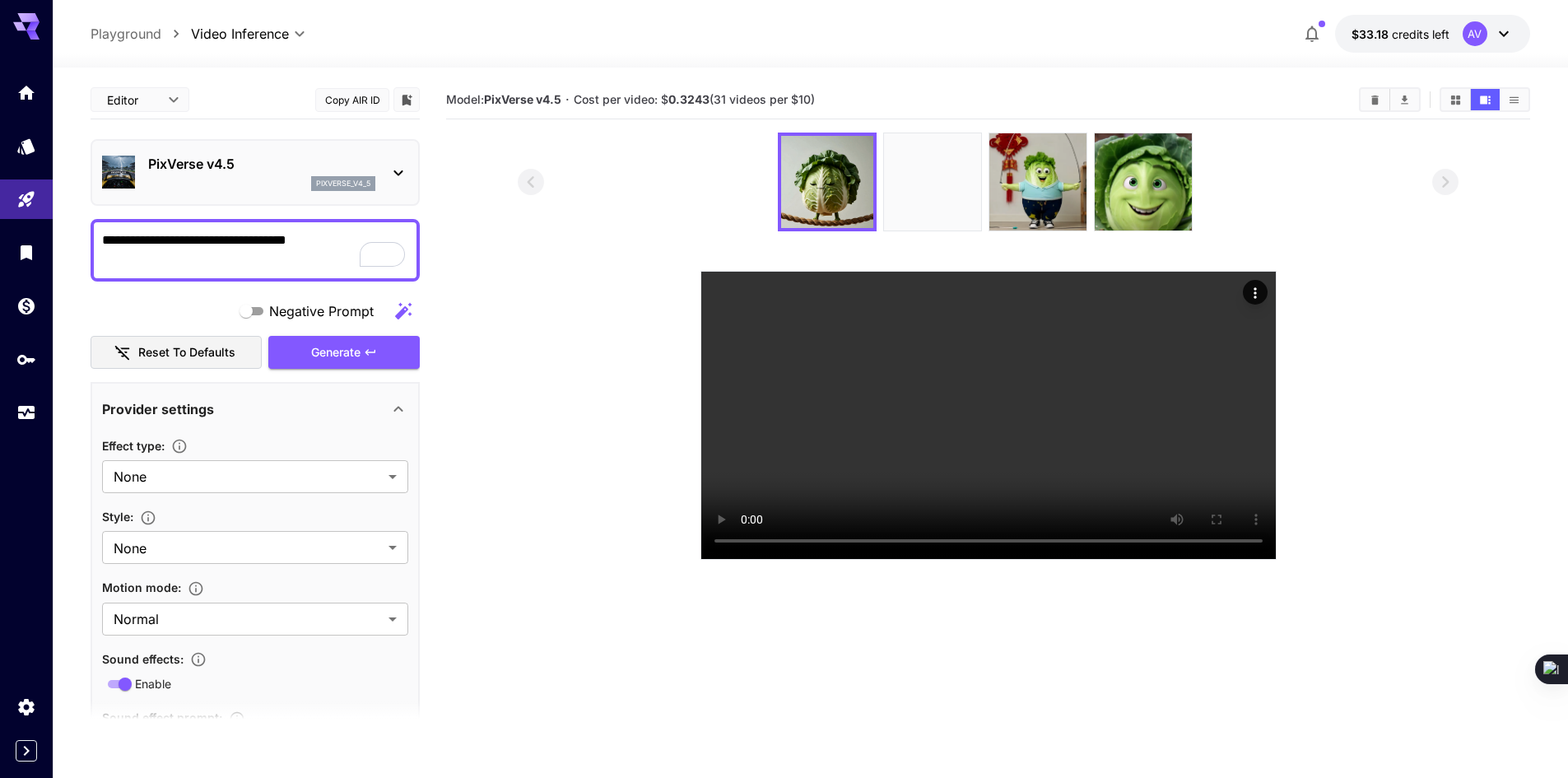
click at [1069, 66] on div at bounding box center [810, 57] width 1515 height 19
click at [208, 166] on p "PixVerse v4.5" at bounding box center [262, 164] width 227 height 19
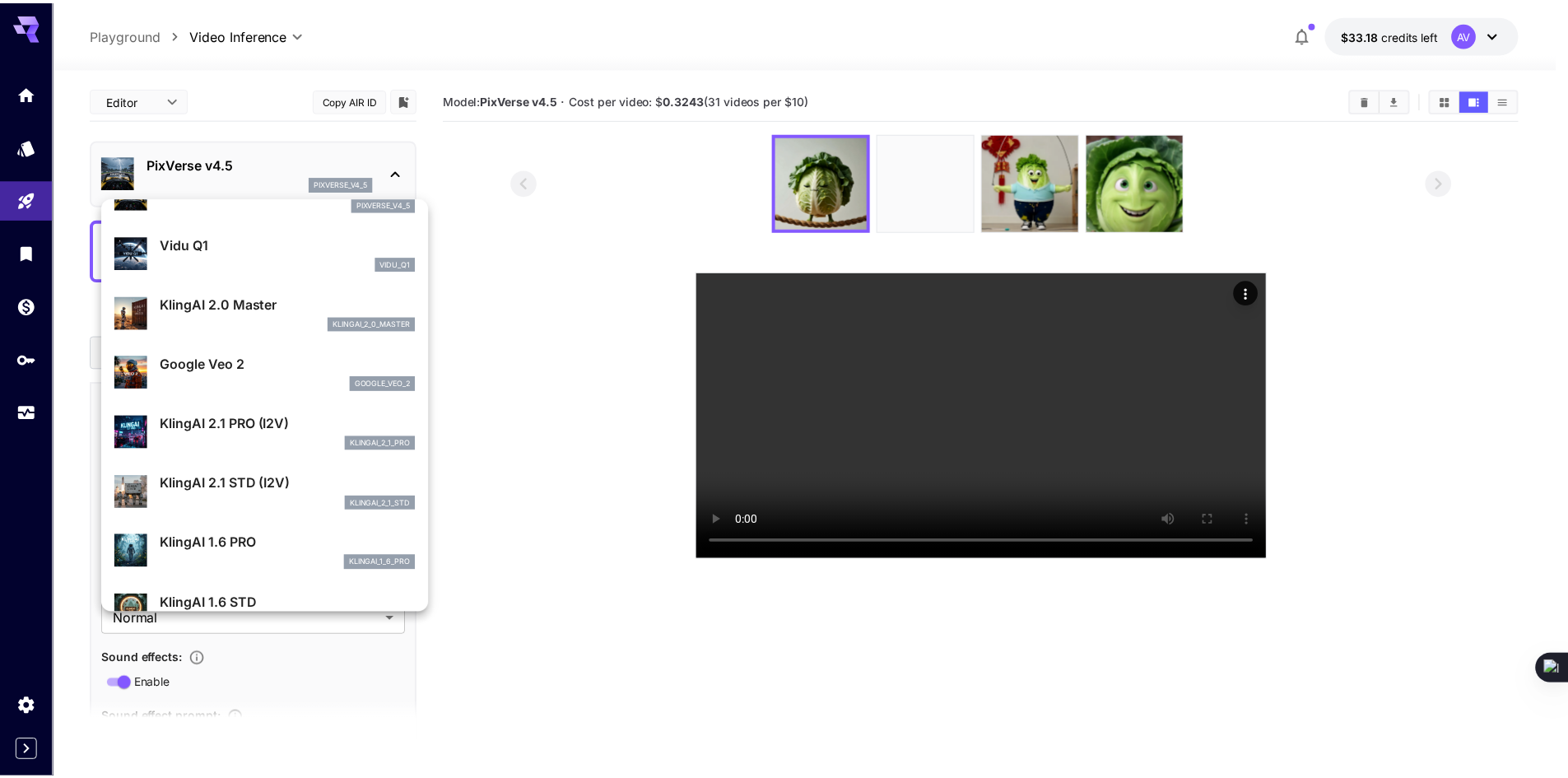
scroll to position [494, 0]
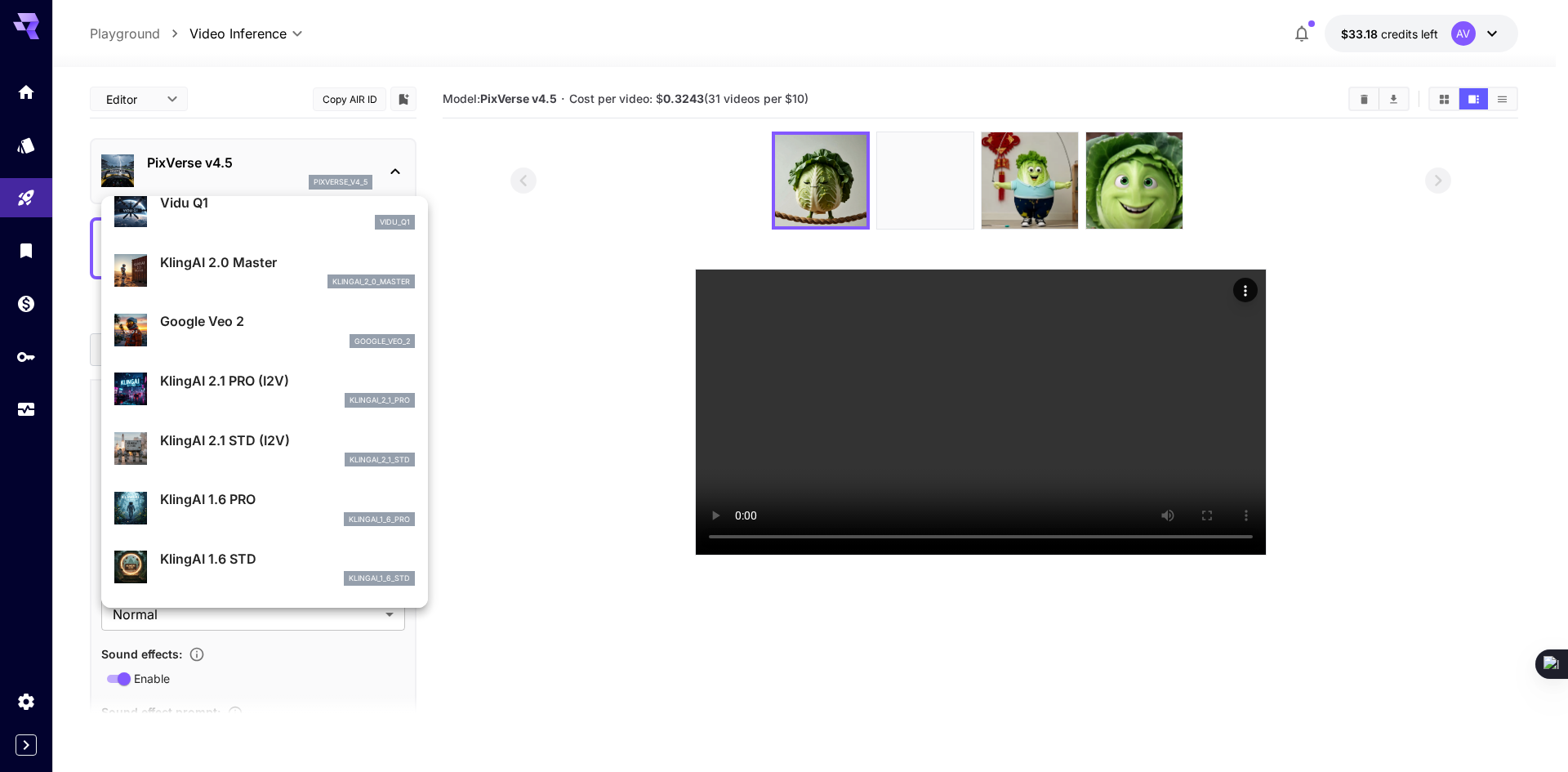
click at [491, 434] on div at bounding box center [784, 386] width 1568 height 772
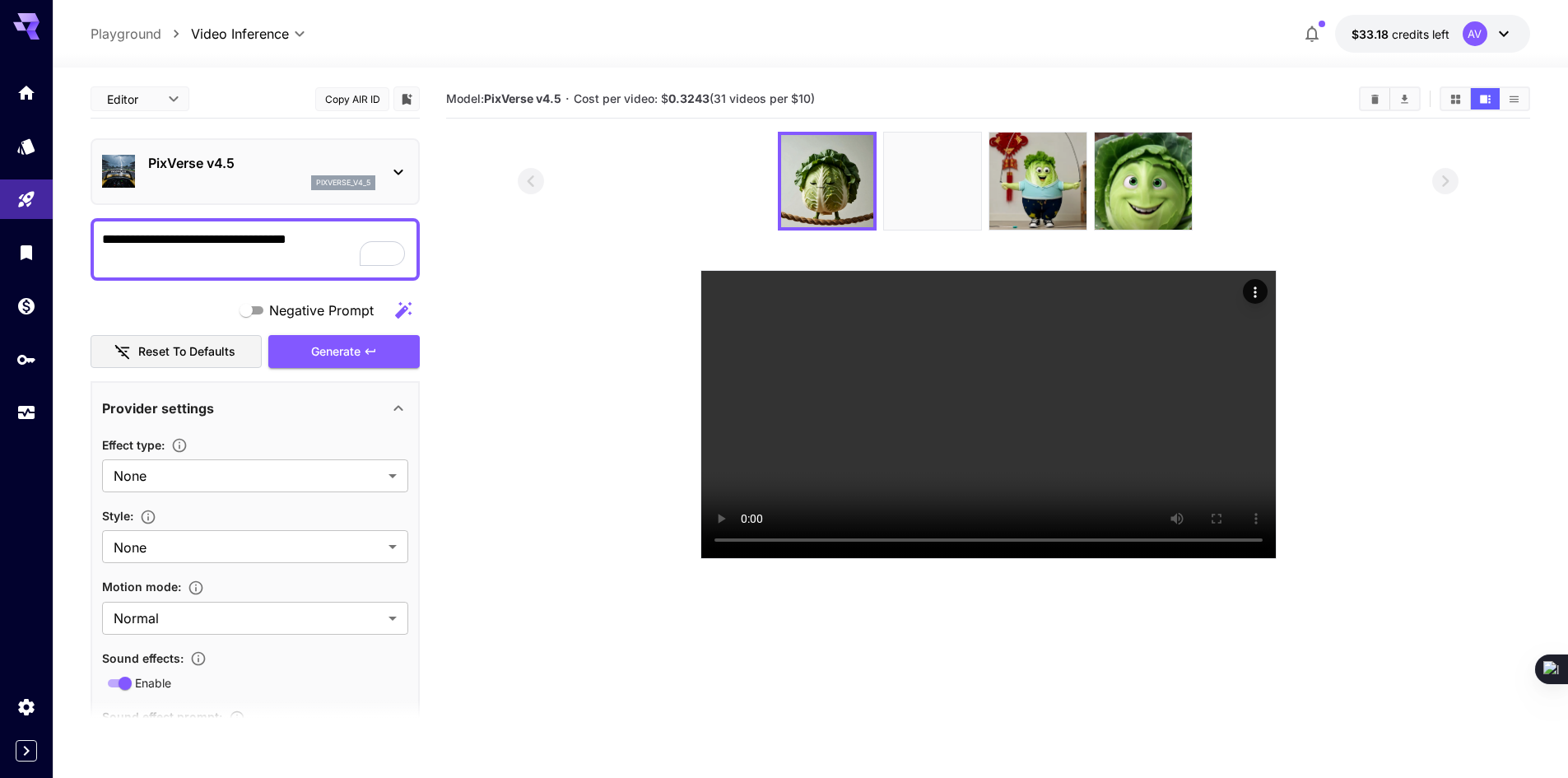
scroll to position [0, 0]
